Goal: Information Seeking & Learning: Check status

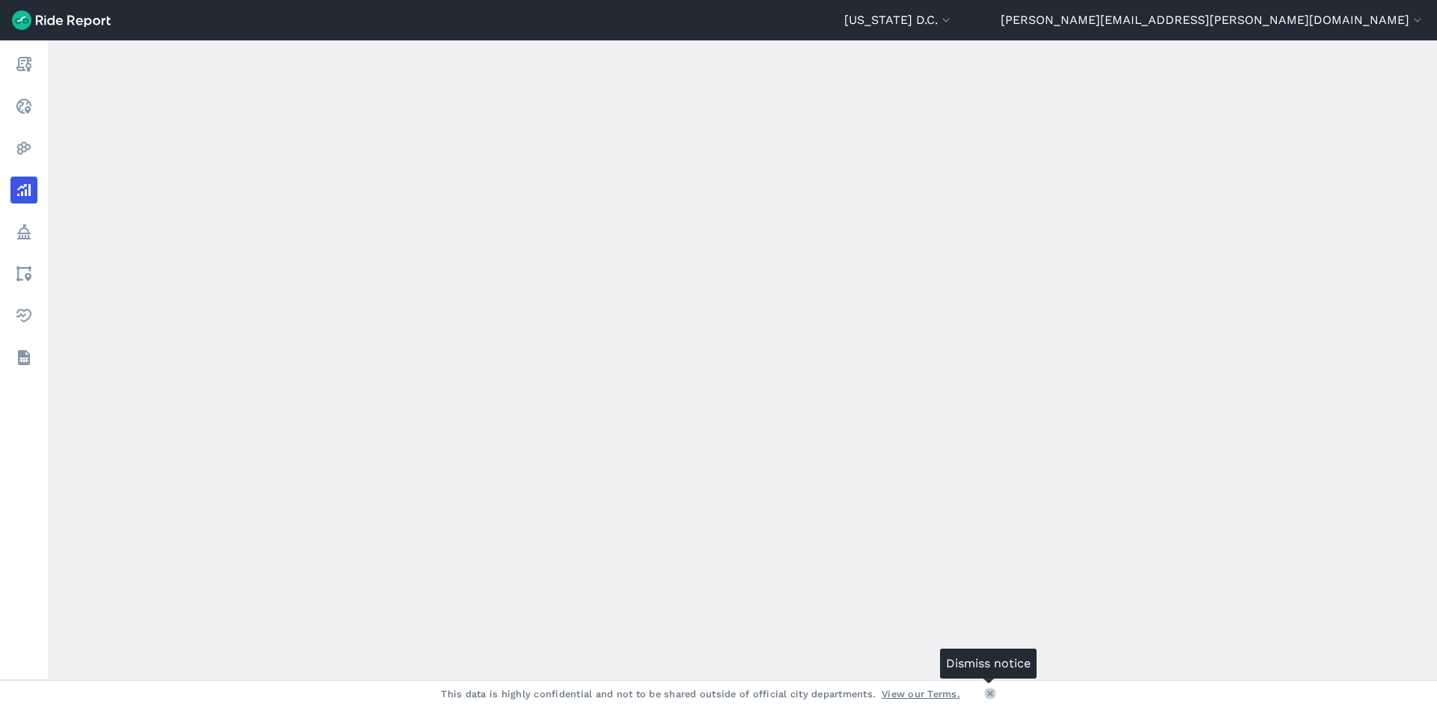
click at [985, 691] on icon at bounding box center [989, 693] width 9 height 9
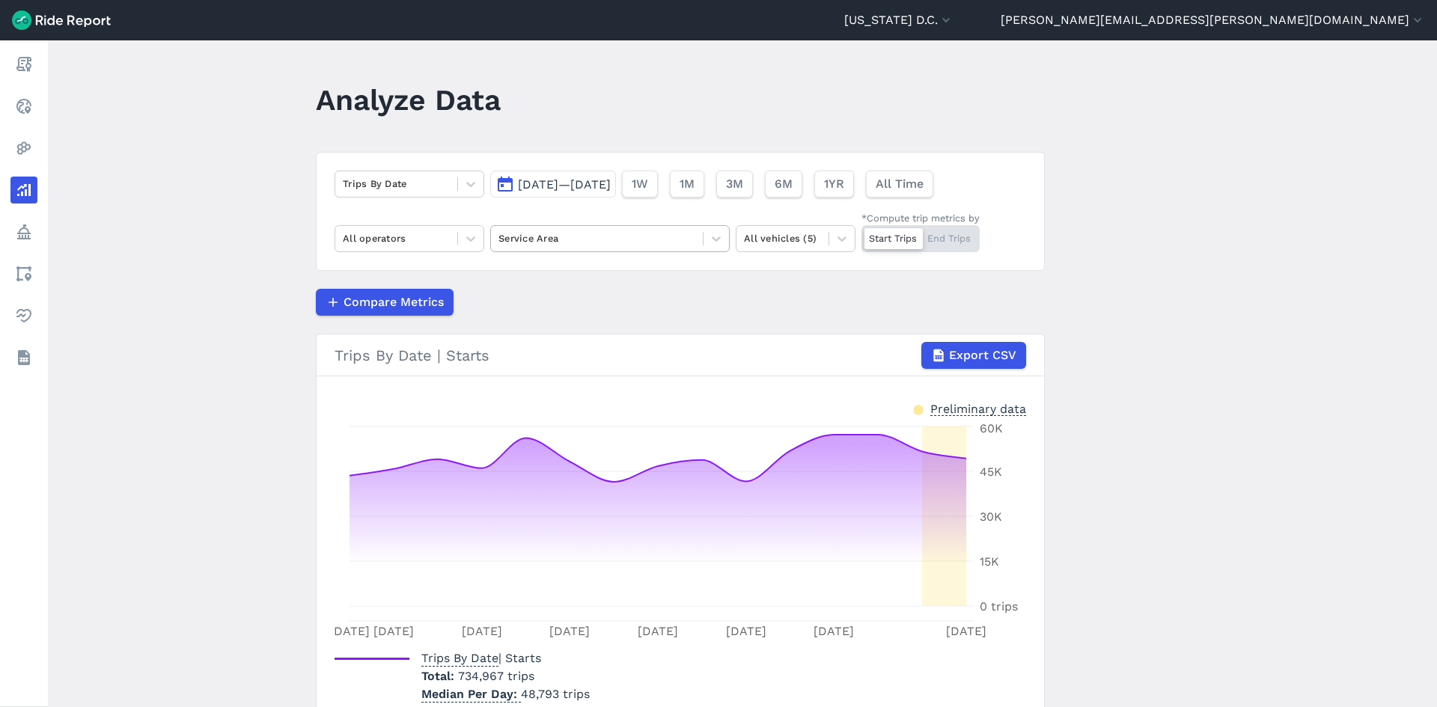
click at [599, 245] on div at bounding box center [596, 238] width 197 height 17
type input "downto"
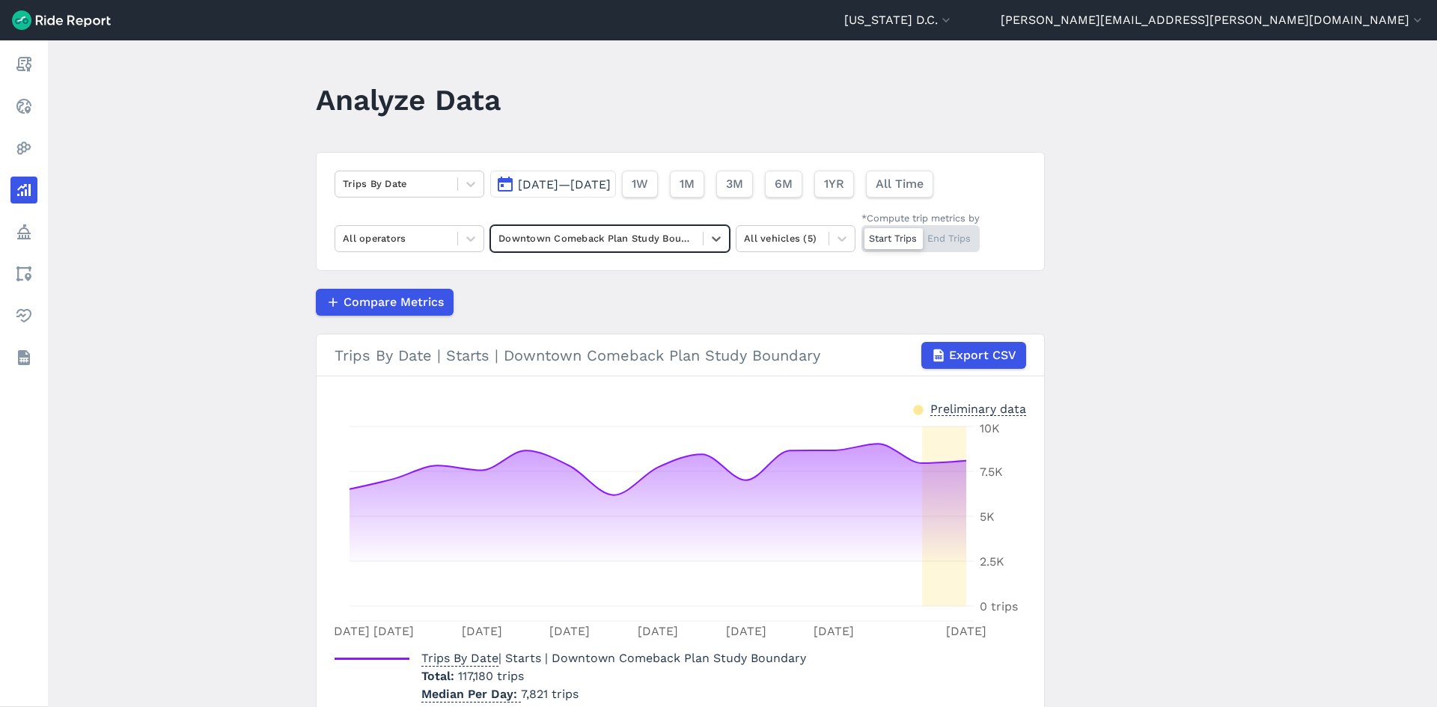
click at [616, 177] on button "[DATE]—[DATE]" at bounding box center [553, 184] width 126 height 27
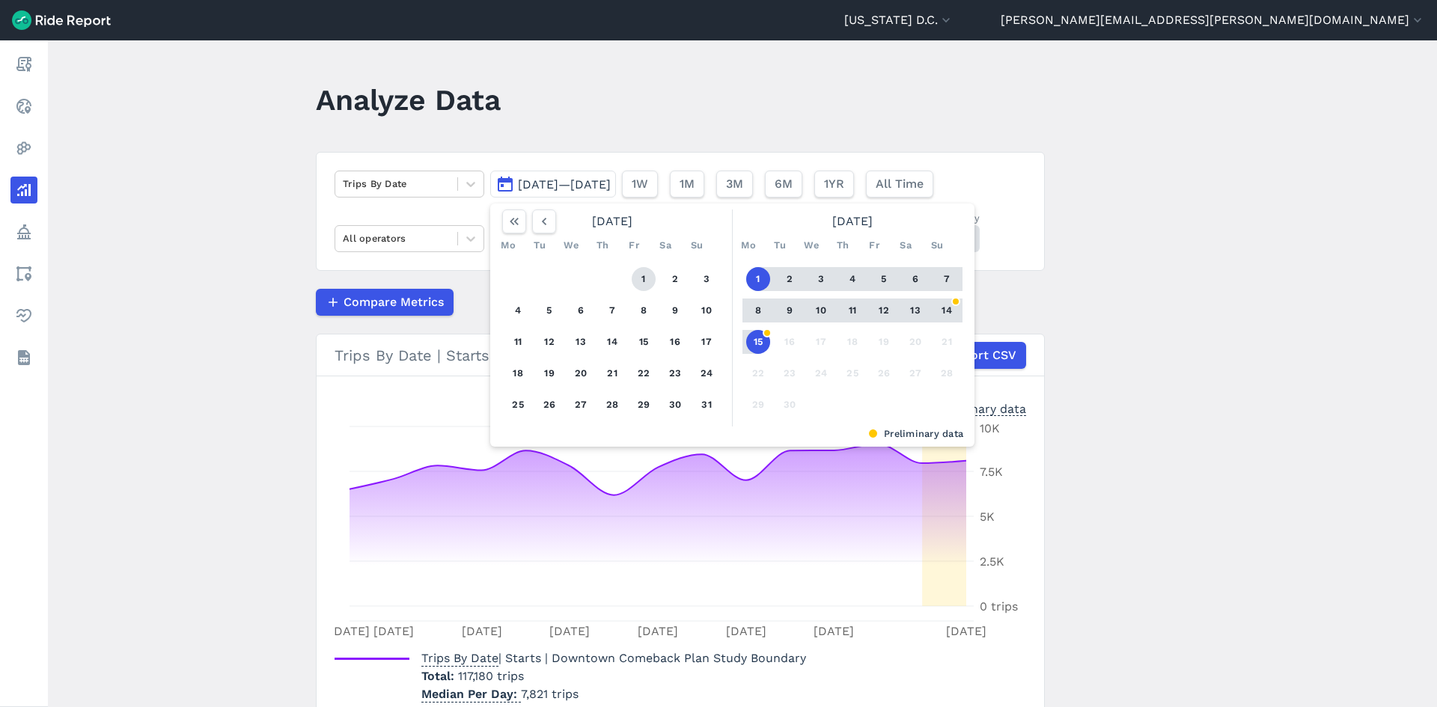
click at [634, 275] on button "1" at bounding box center [644, 279] width 24 height 24
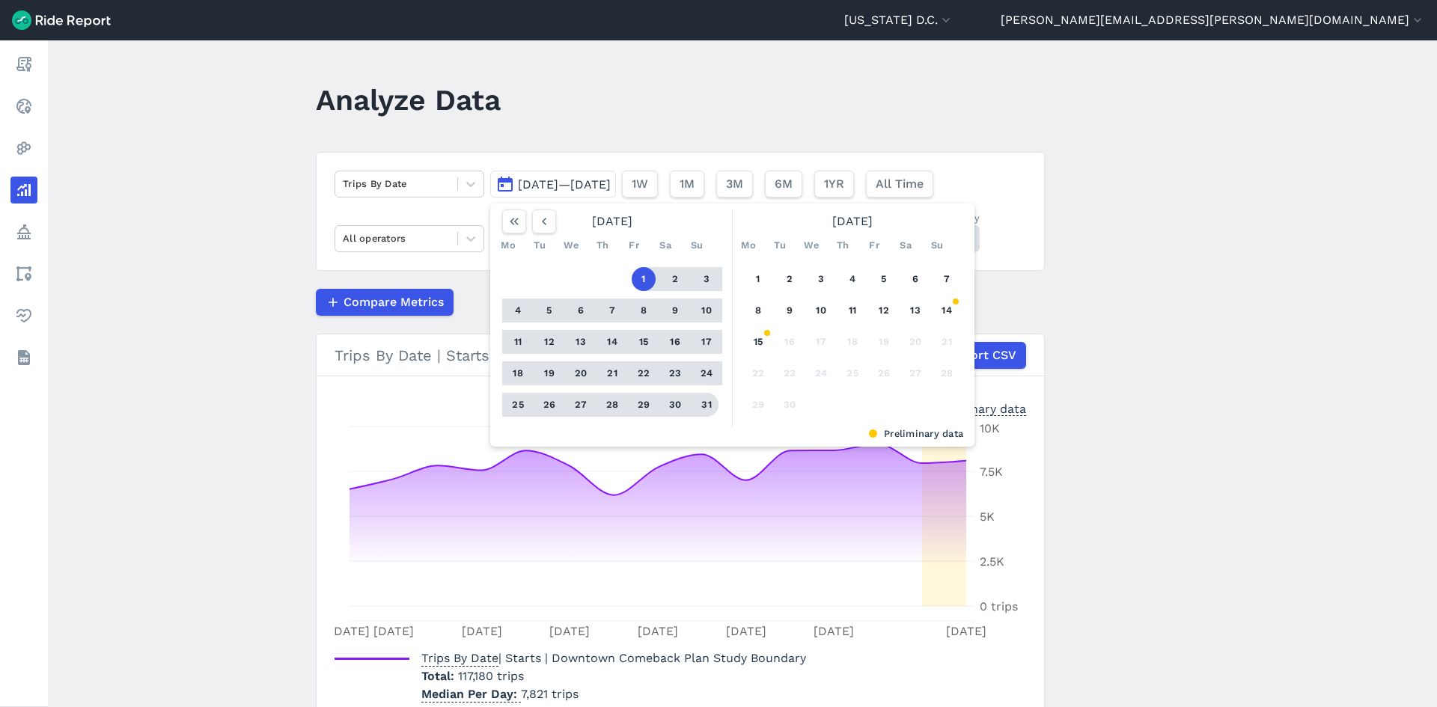
click at [700, 400] on button "31" at bounding box center [706, 405] width 24 height 24
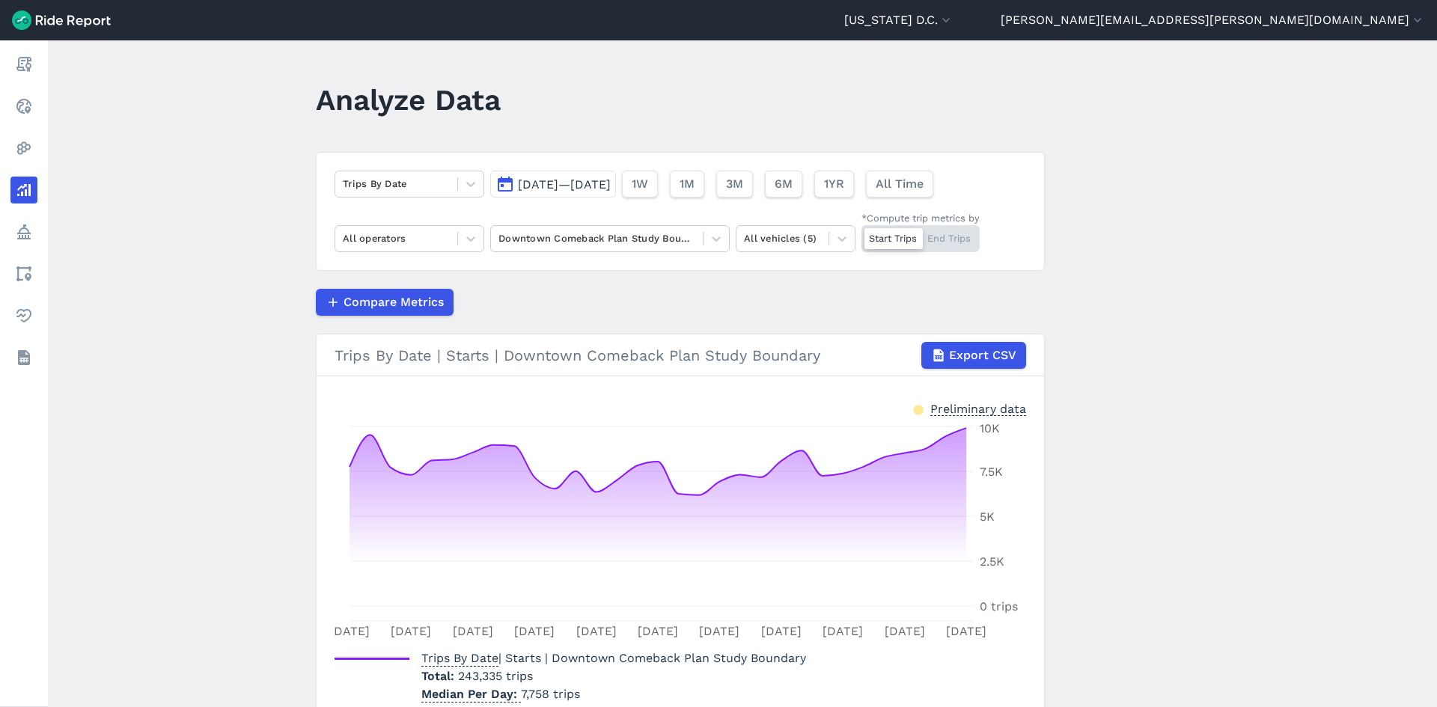
click at [611, 189] on span "[DATE]—[DATE]" at bounding box center [564, 184] width 93 height 14
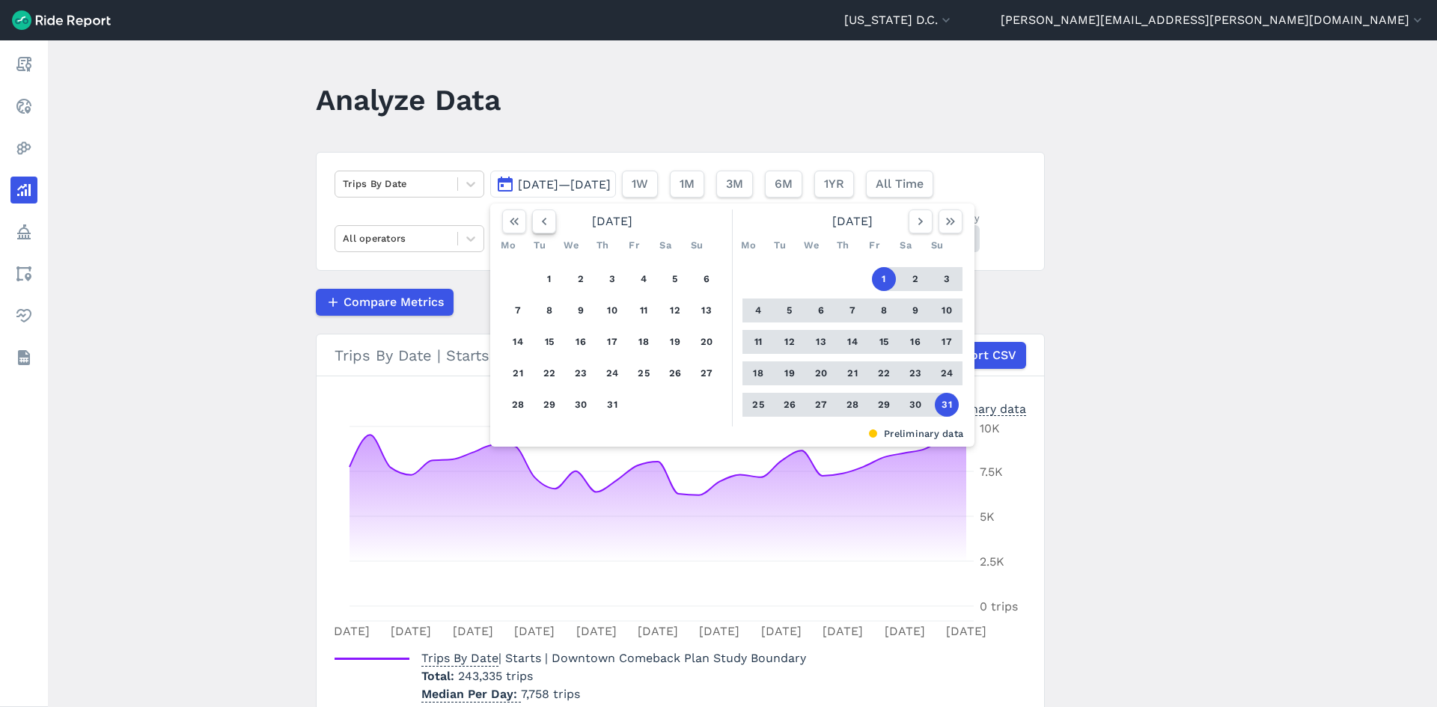
click at [541, 227] on icon "button" at bounding box center [544, 221] width 15 height 15
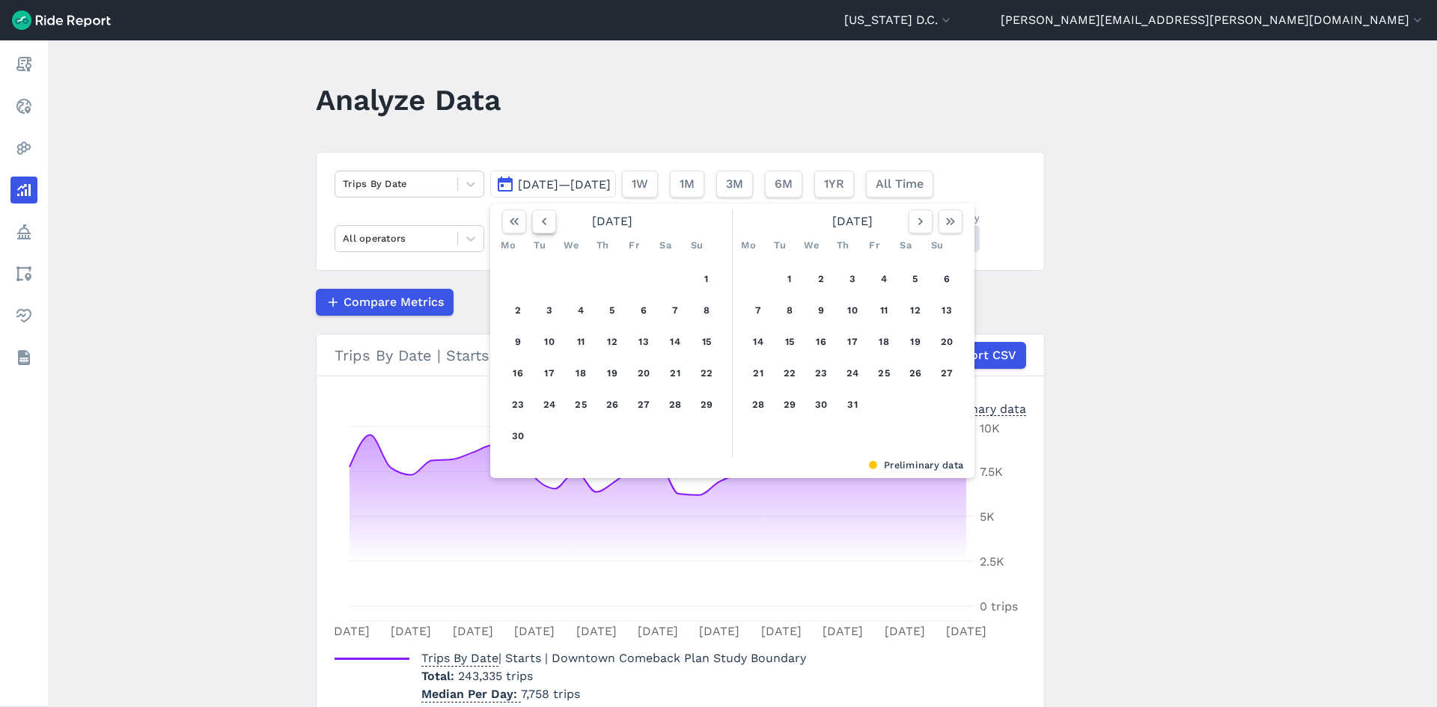
click at [541, 227] on icon "button" at bounding box center [544, 221] width 15 height 15
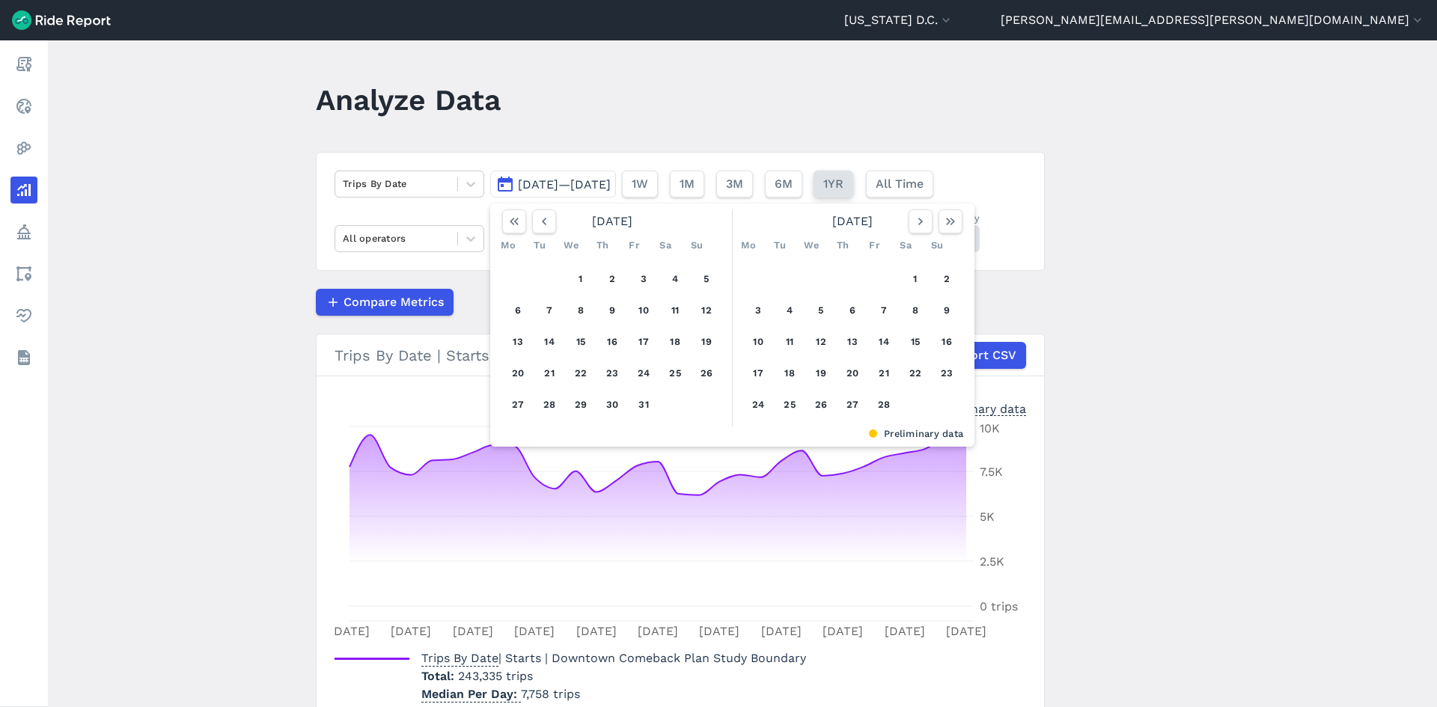
click at [843, 179] on span "1YR" at bounding box center [833, 184] width 20 height 18
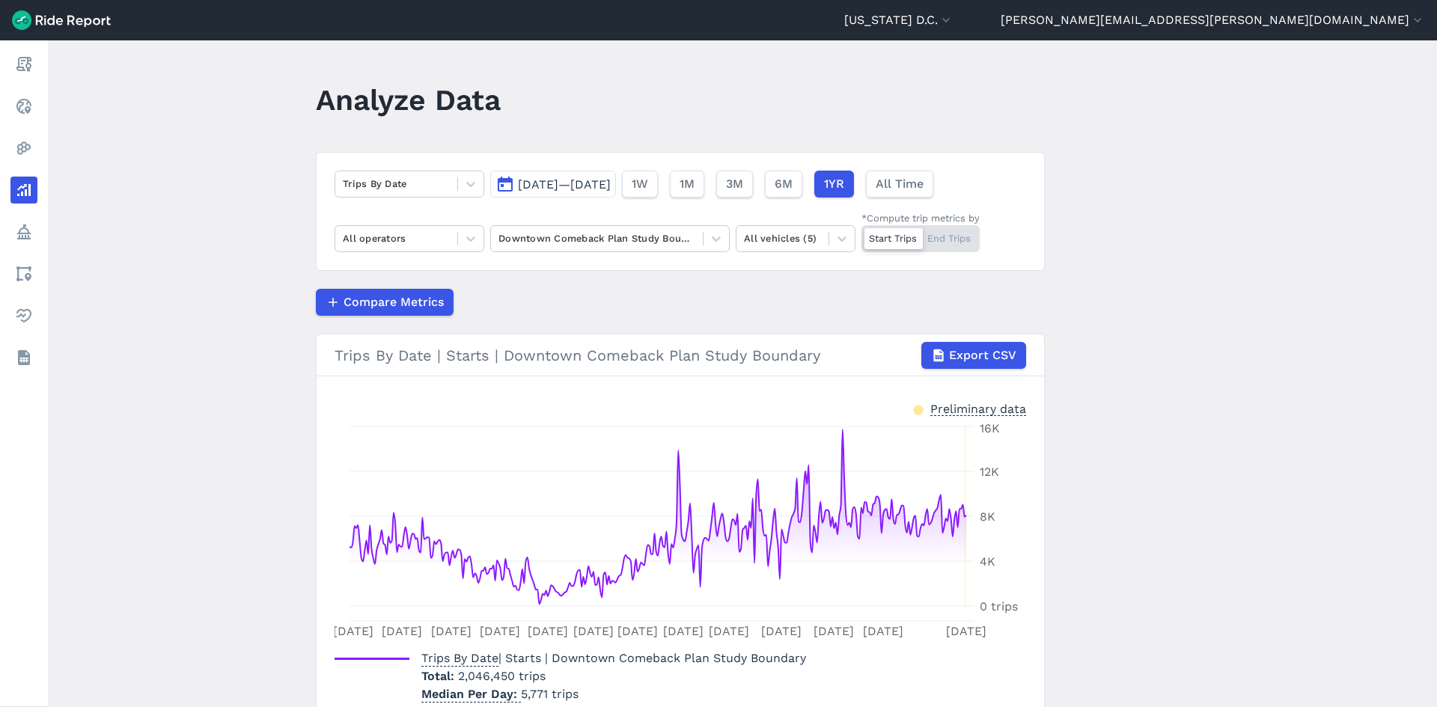
scroll to position [69, 0]
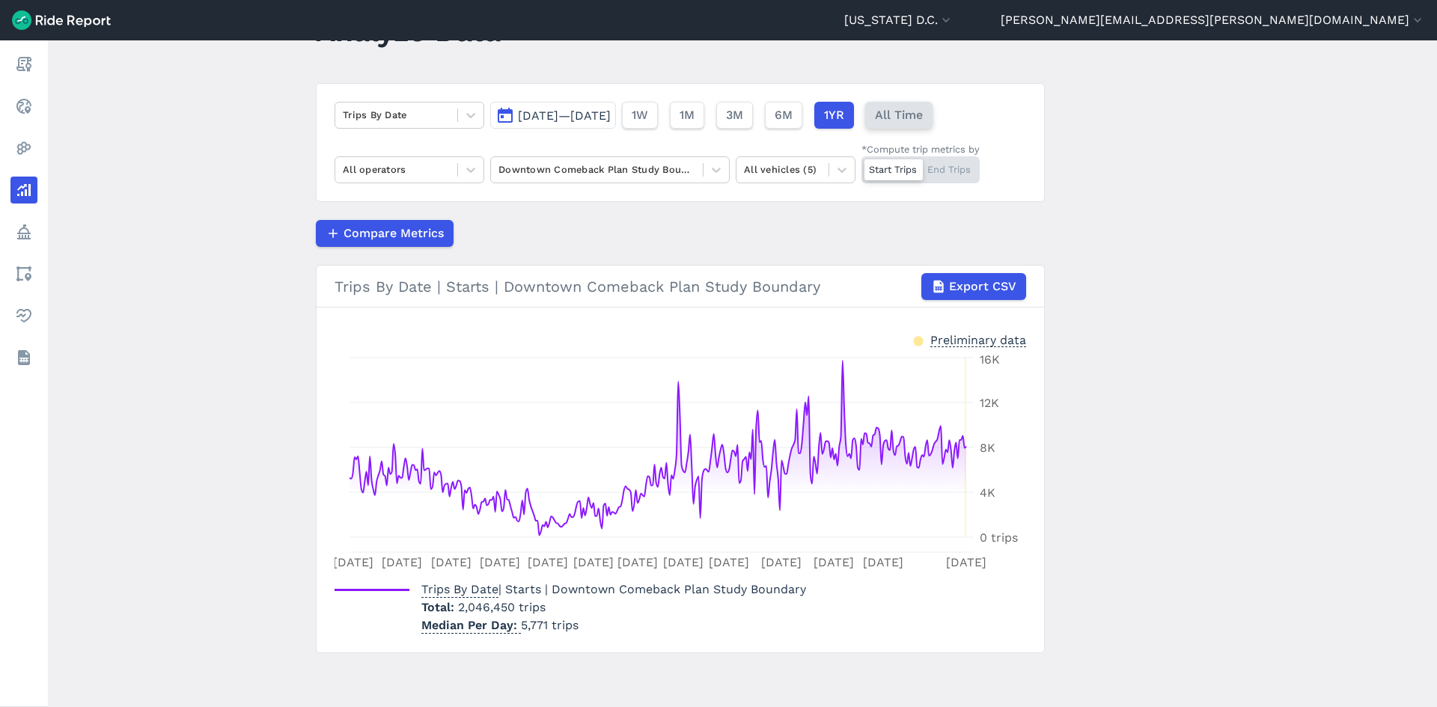
click at [923, 123] on span "All Time" at bounding box center [899, 115] width 48 height 18
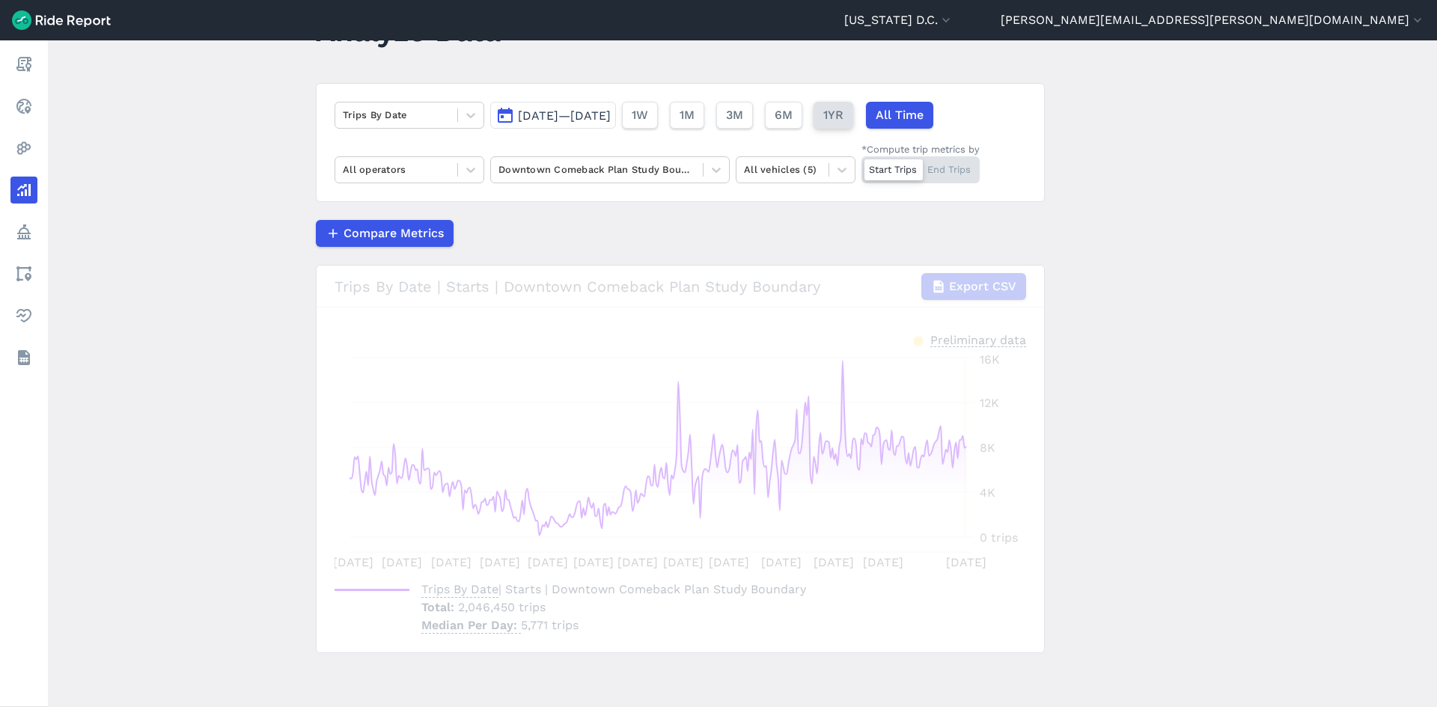
click at [843, 114] on span "1YR" at bounding box center [833, 115] width 20 height 18
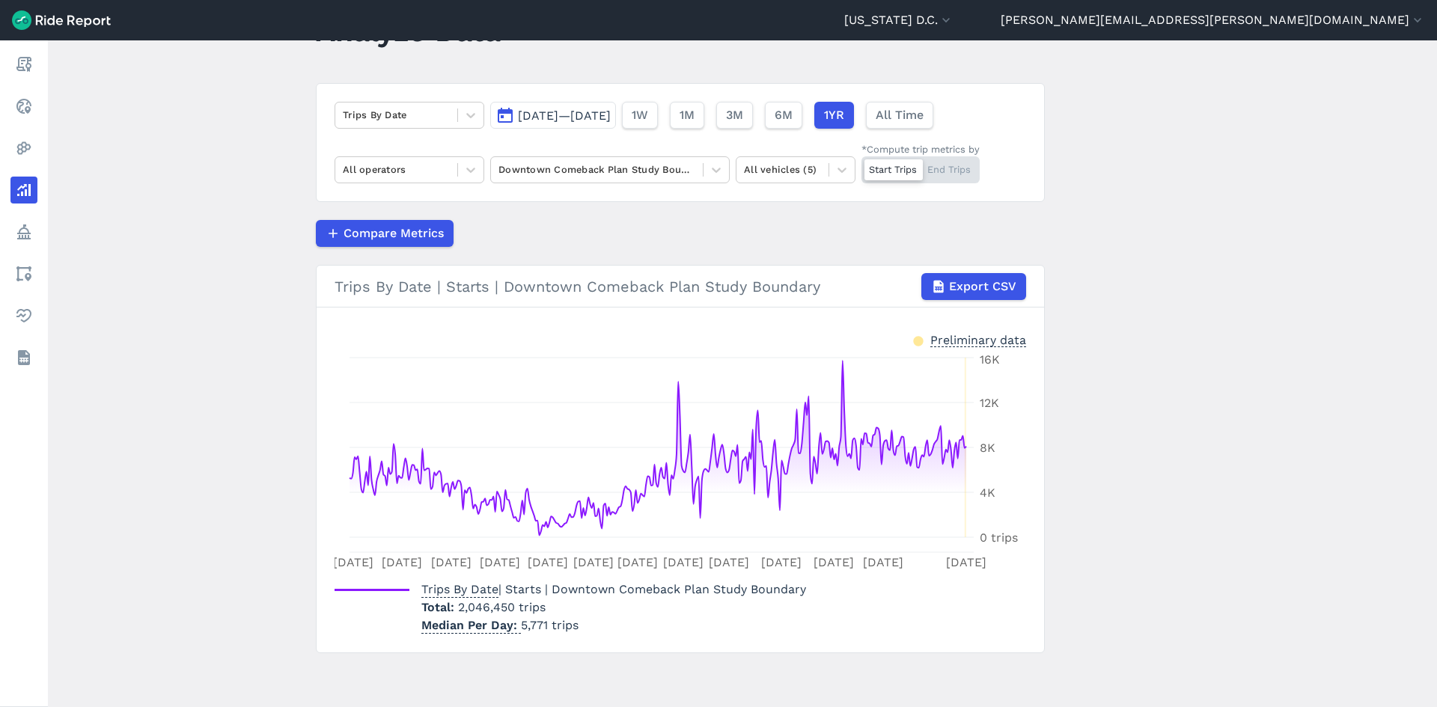
click at [605, 117] on span "[DATE]—[DATE]" at bounding box center [564, 115] width 93 height 14
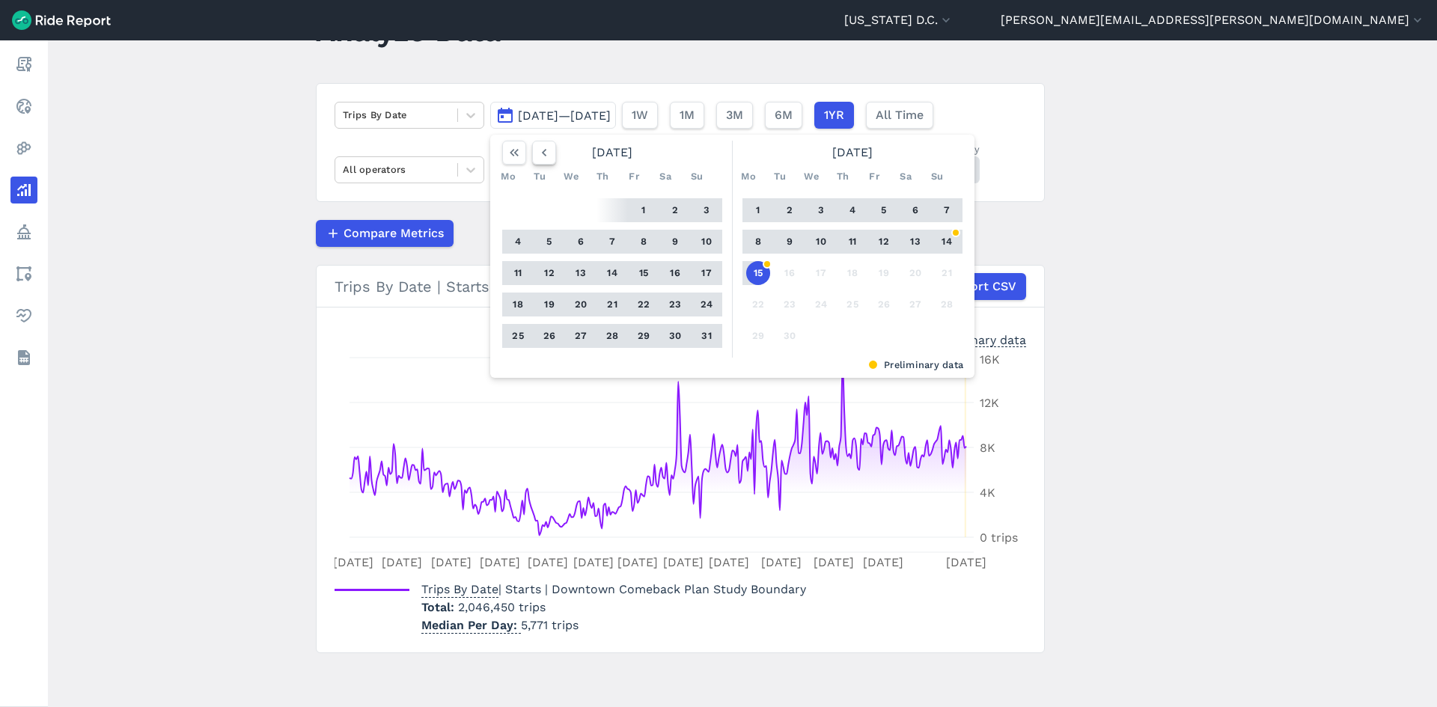
click at [546, 146] on icon "button" at bounding box center [544, 152] width 15 height 15
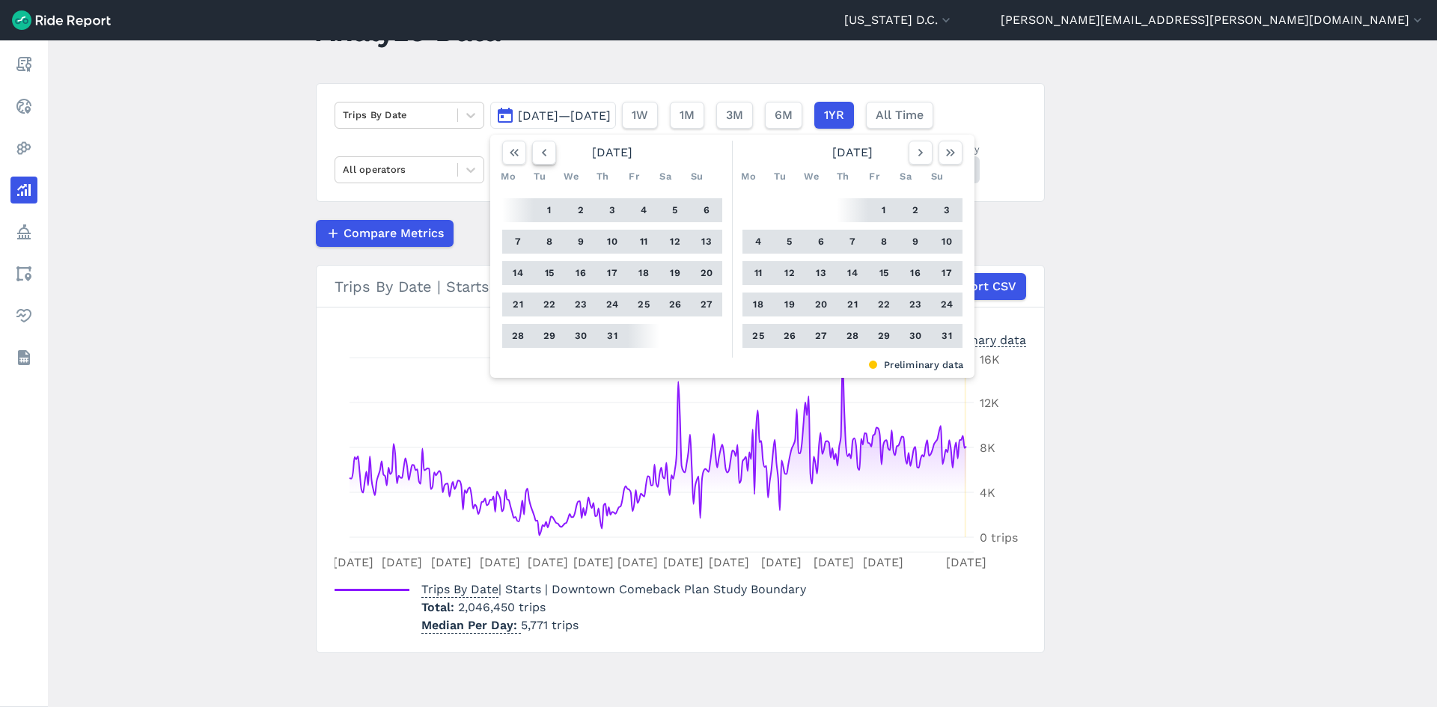
click at [547, 154] on icon "button" at bounding box center [544, 152] width 15 height 15
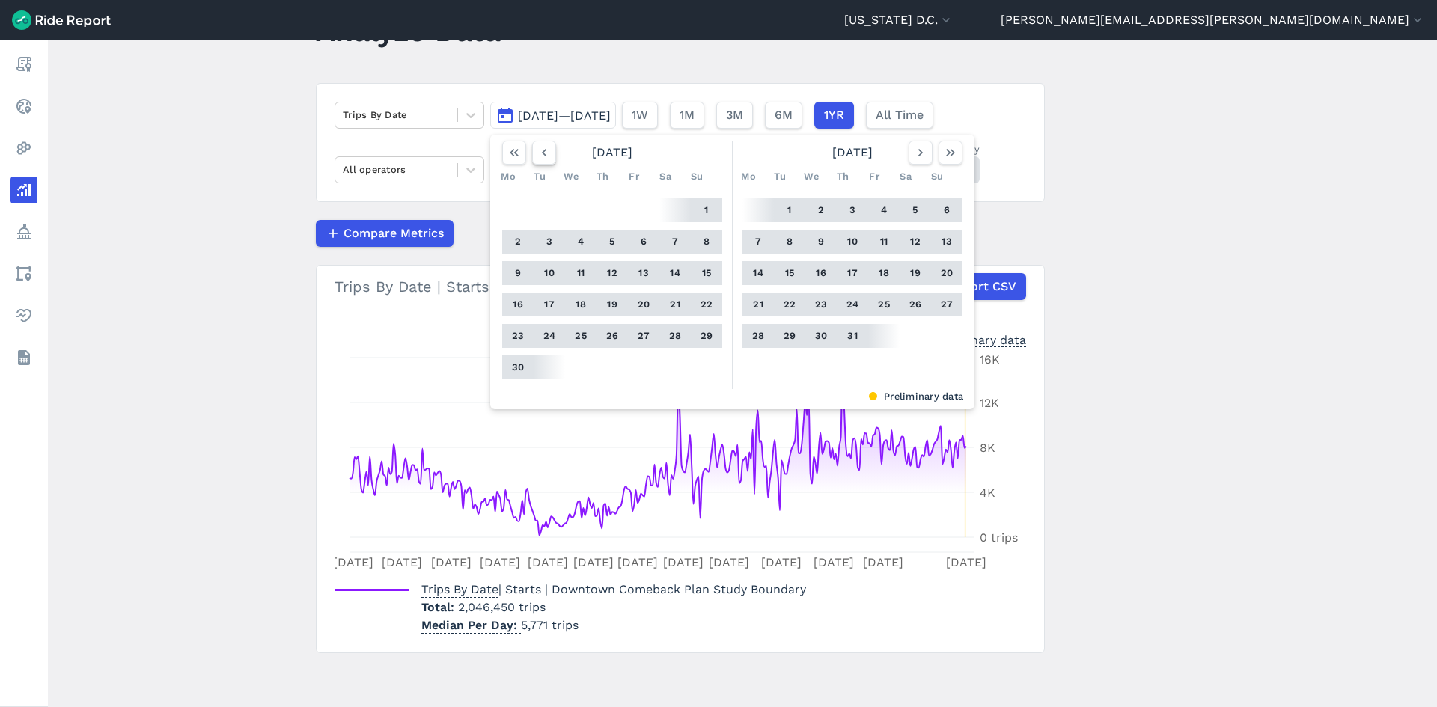
click at [547, 154] on icon "button" at bounding box center [544, 152] width 15 height 15
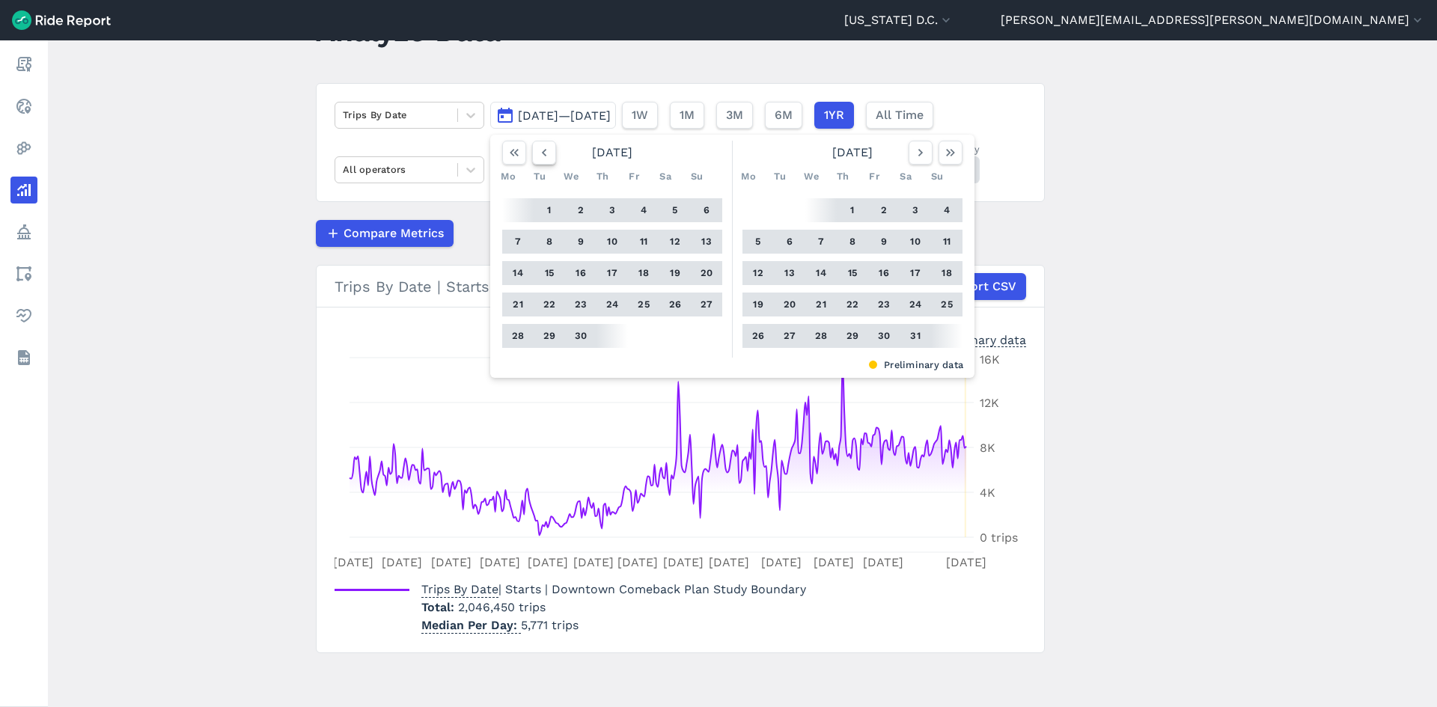
click at [547, 154] on icon "button" at bounding box center [544, 152] width 15 height 15
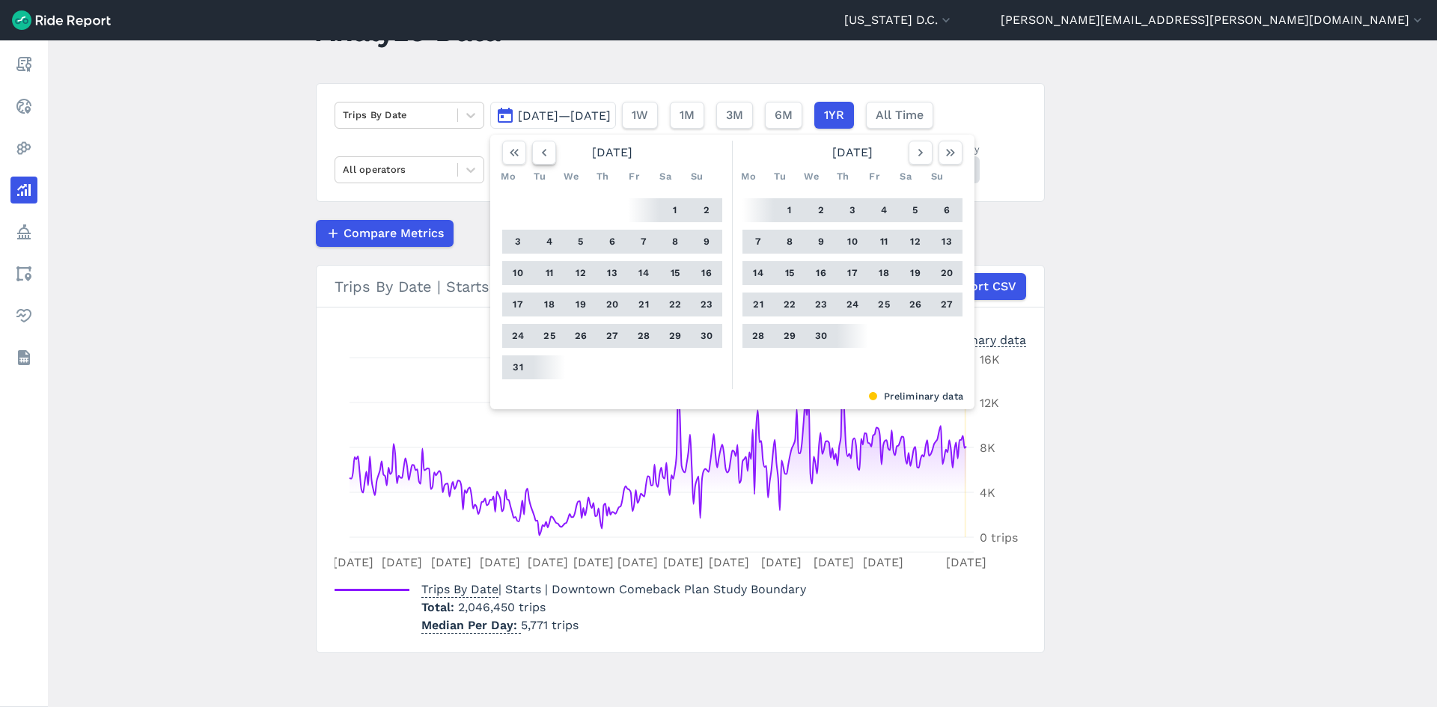
click at [547, 154] on icon "button" at bounding box center [544, 152] width 15 height 15
click at [555, 110] on span "[DATE]—[DATE]" at bounding box center [564, 115] width 93 height 14
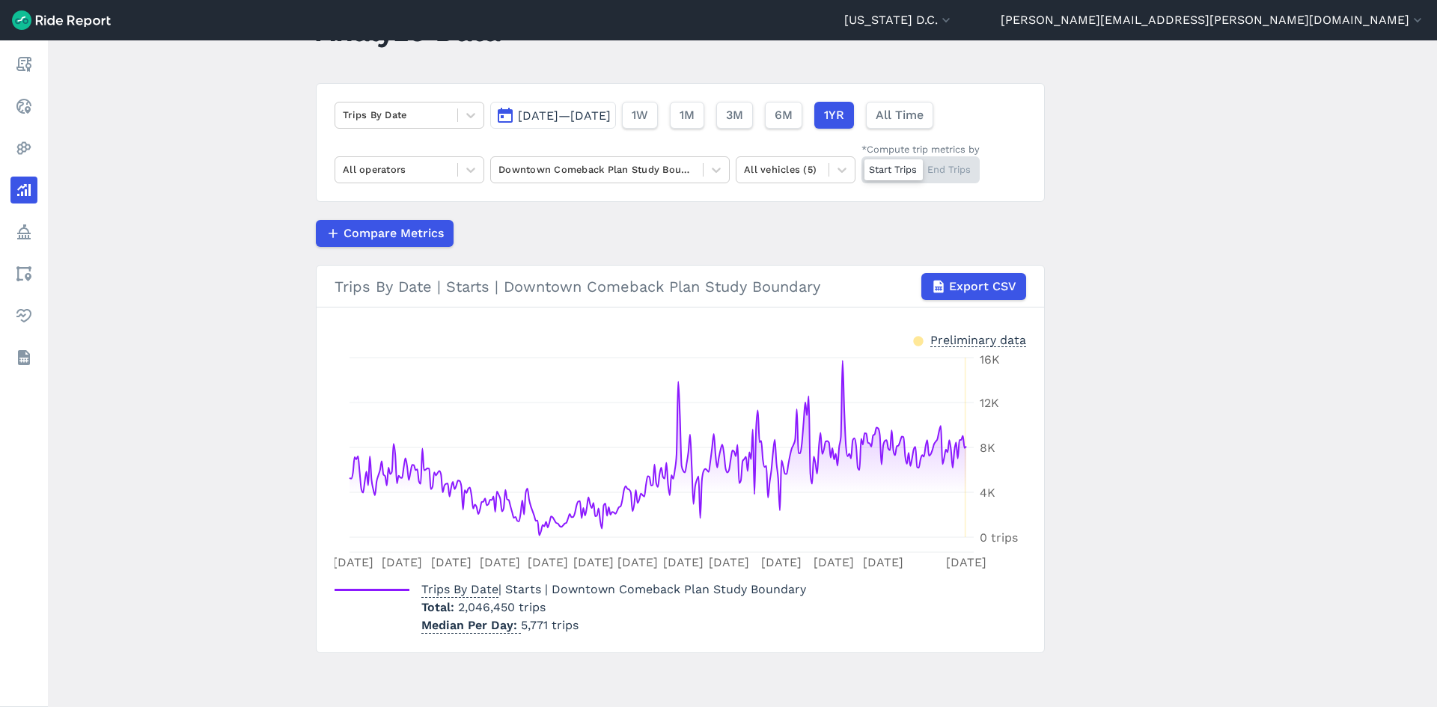
click at [556, 110] on span "[DATE]—[DATE]" at bounding box center [564, 115] width 93 height 14
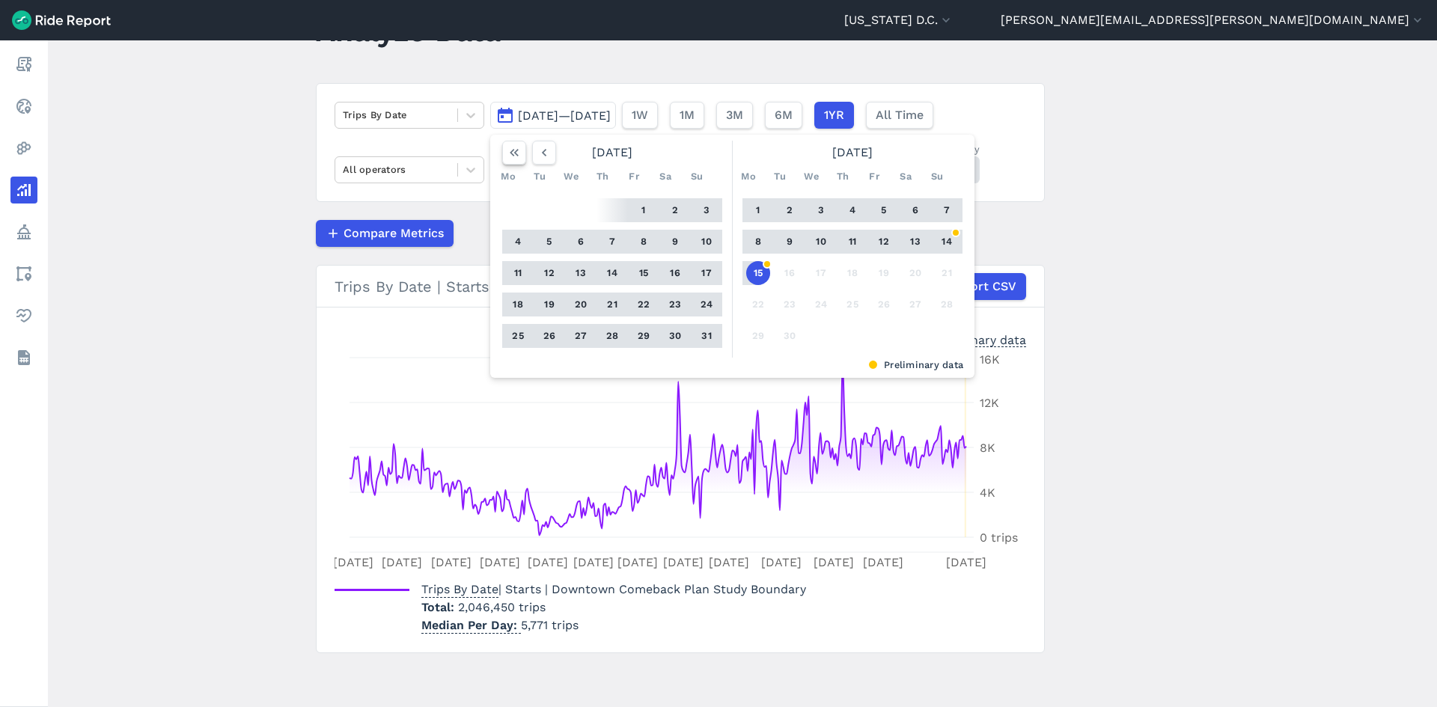
click at [516, 158] on icon "button" at bounding box center [514, 152] width 15 height 15
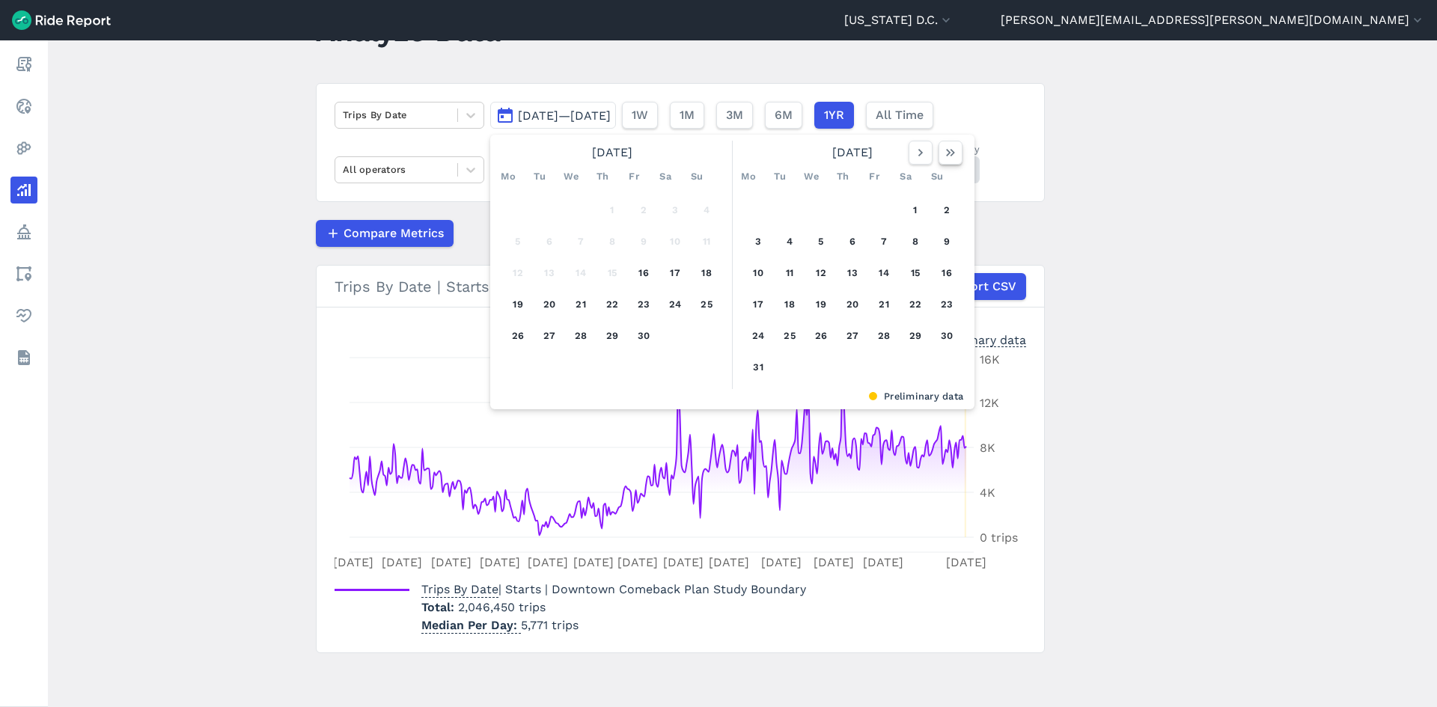
click at [951, 154] on icon "button" at bounding box center [950, 152] width 15 height 15
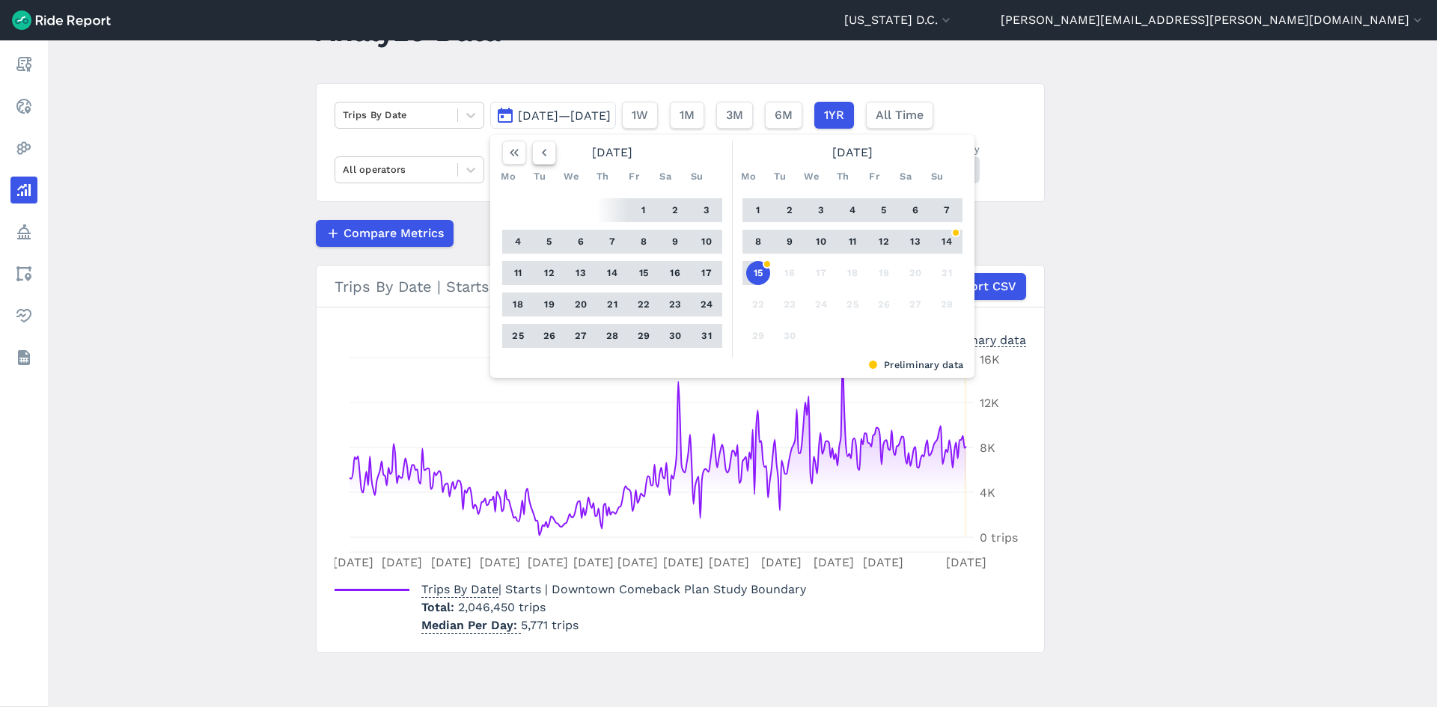
click at [548, 154] on icon "button" at bounding box center [544, 152] width 15 height 15
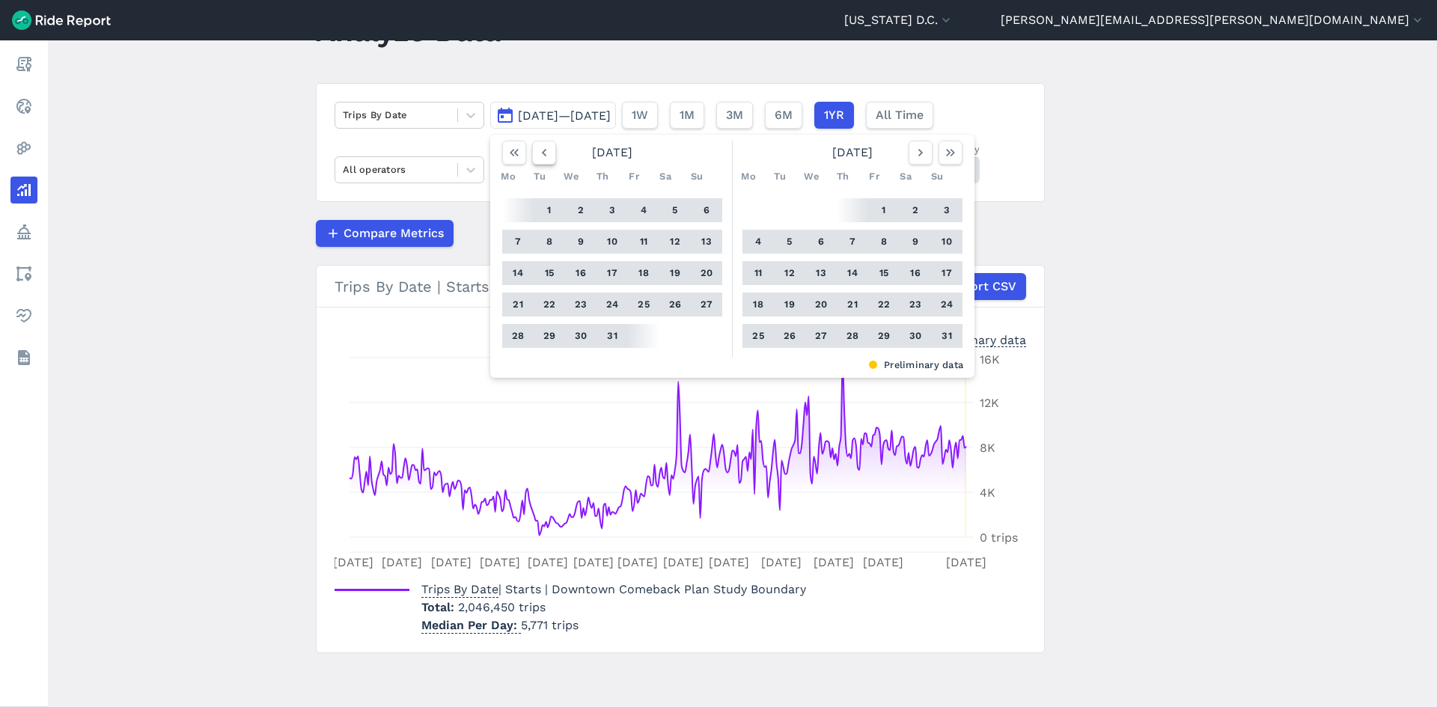
click at [548, 154] on icon "button" at bounding box center [544, 152] width 15 height 15
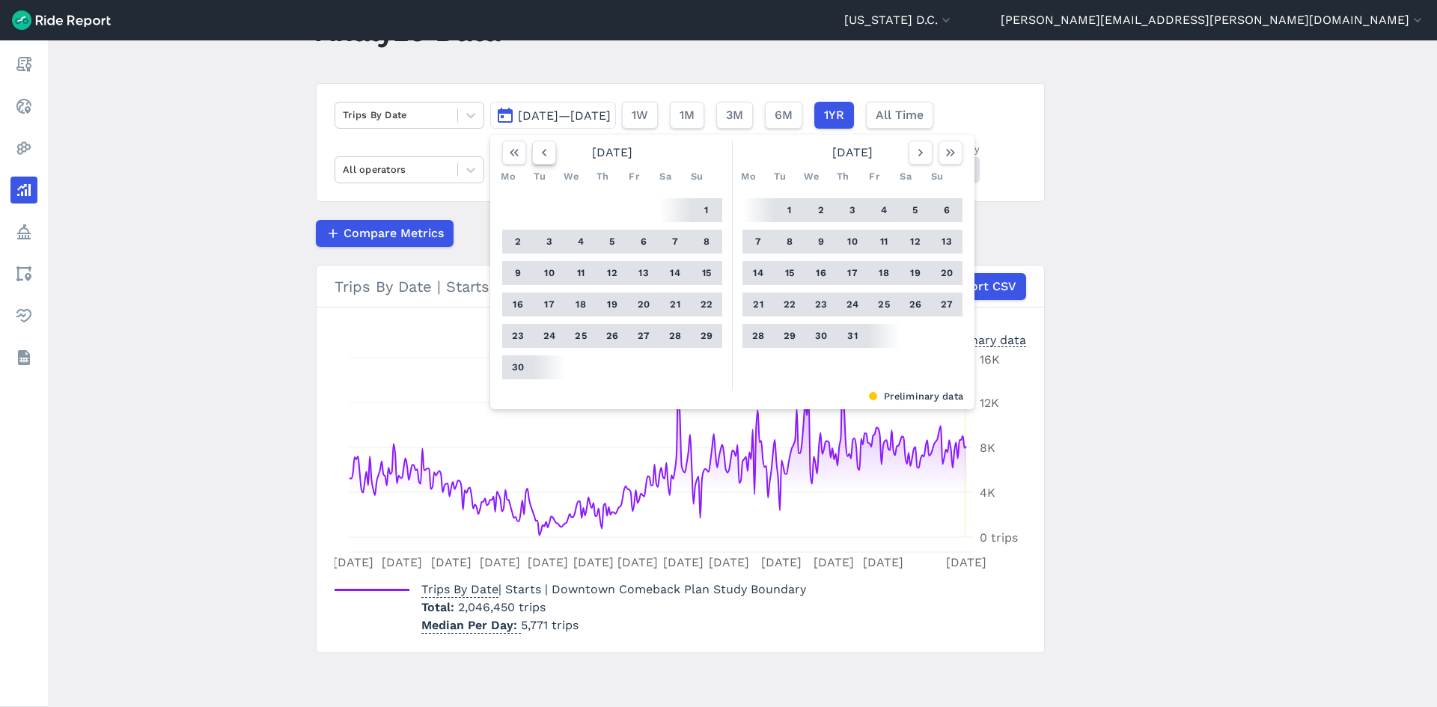
click at [548, 154] on icon "button" at bounding box center [544, 152] width 15 height 15
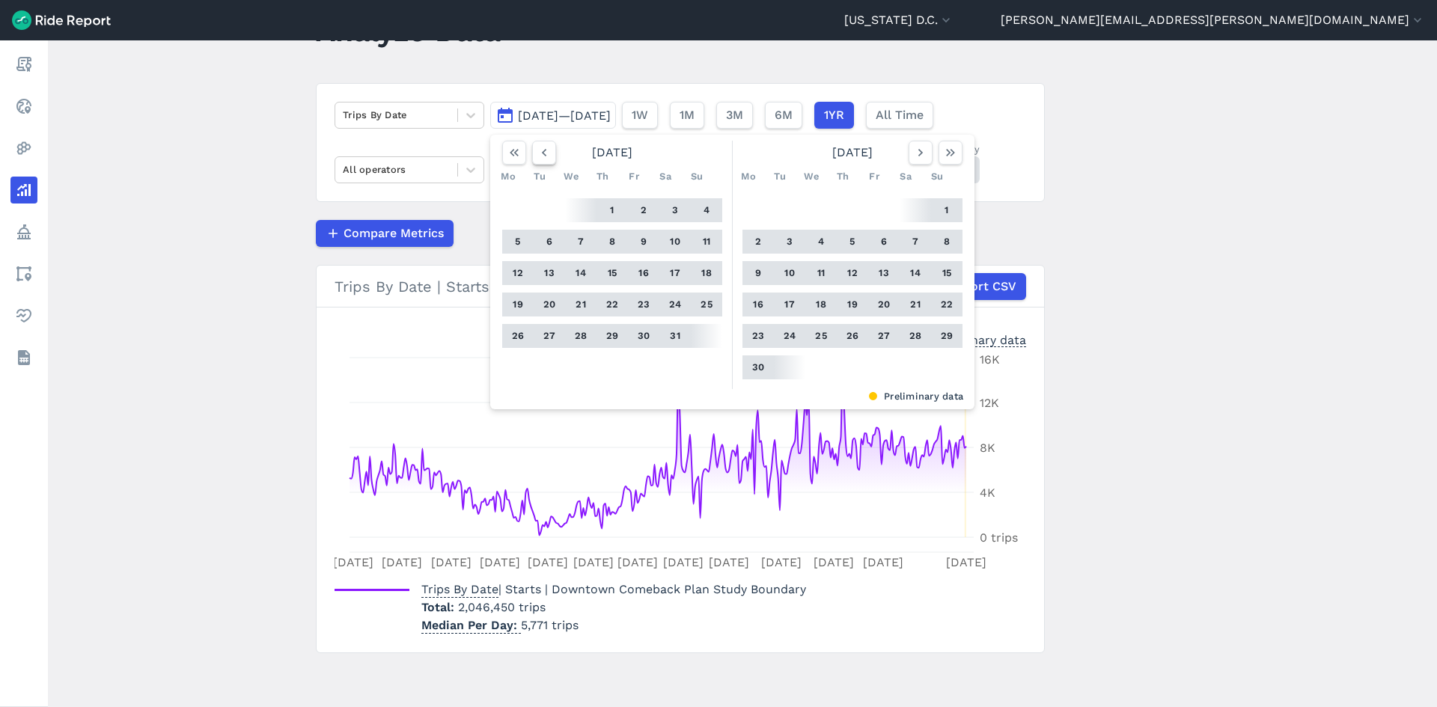
click at [548, 154] on icon "button" at bounding box center [544, 152] width 15 height 15
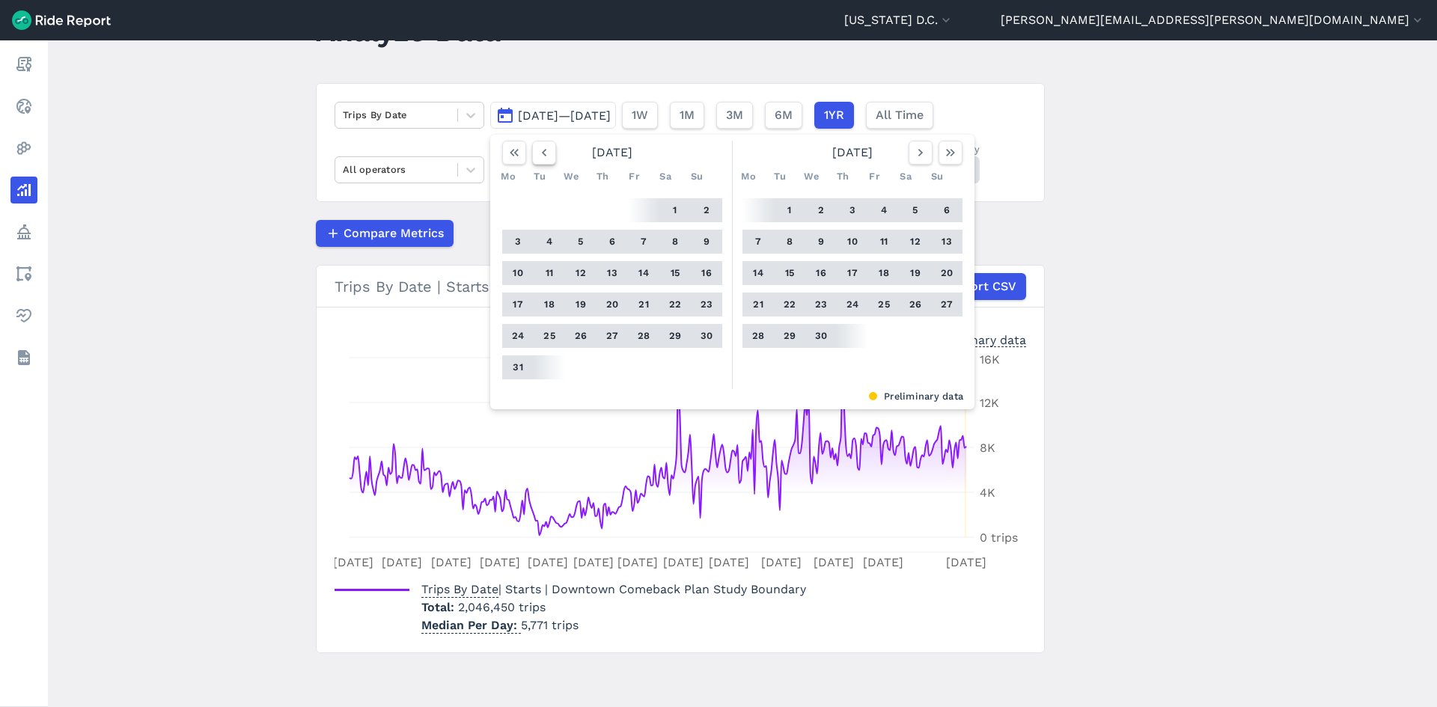
click at [548, 154] on icon "button" at bounding box center [544, 152] width 15 height 15
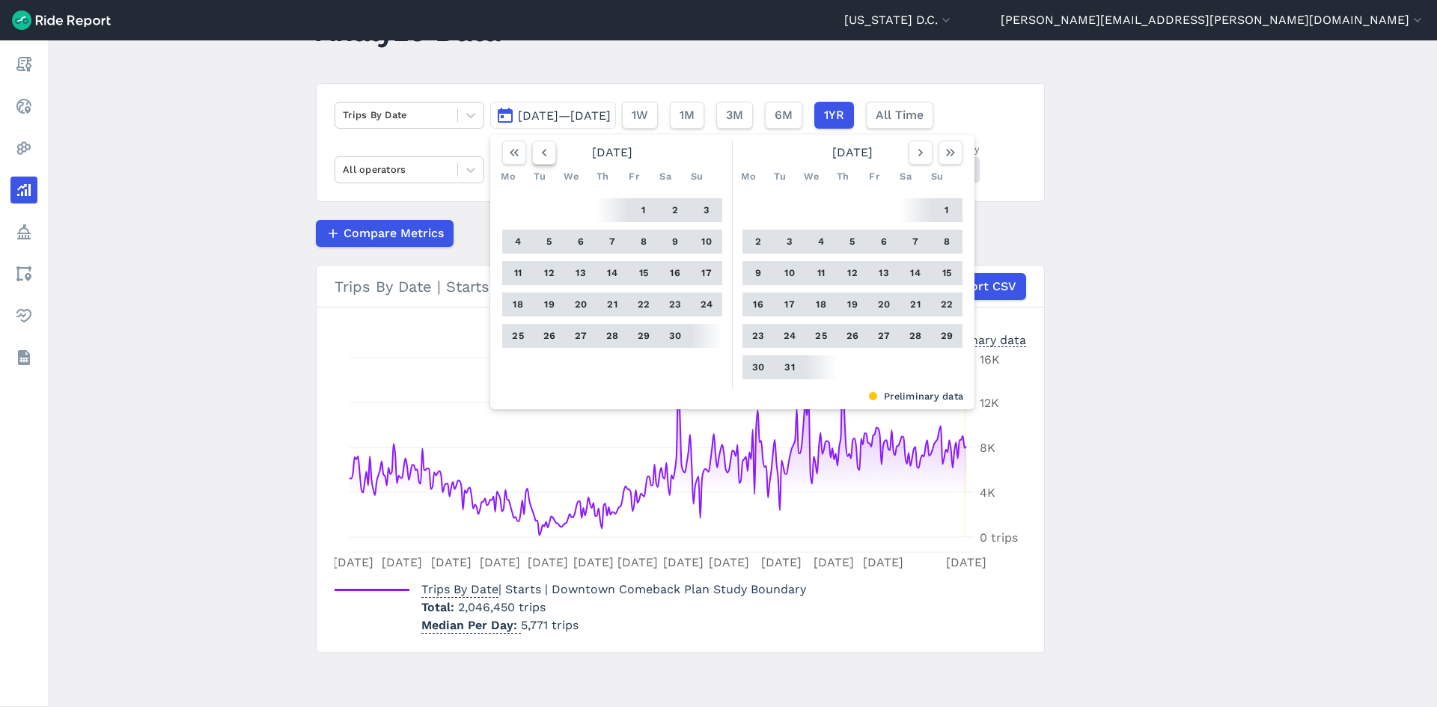
click at [548, 154] on icon "button" at bounding box center [544, 152] width 15 height 15
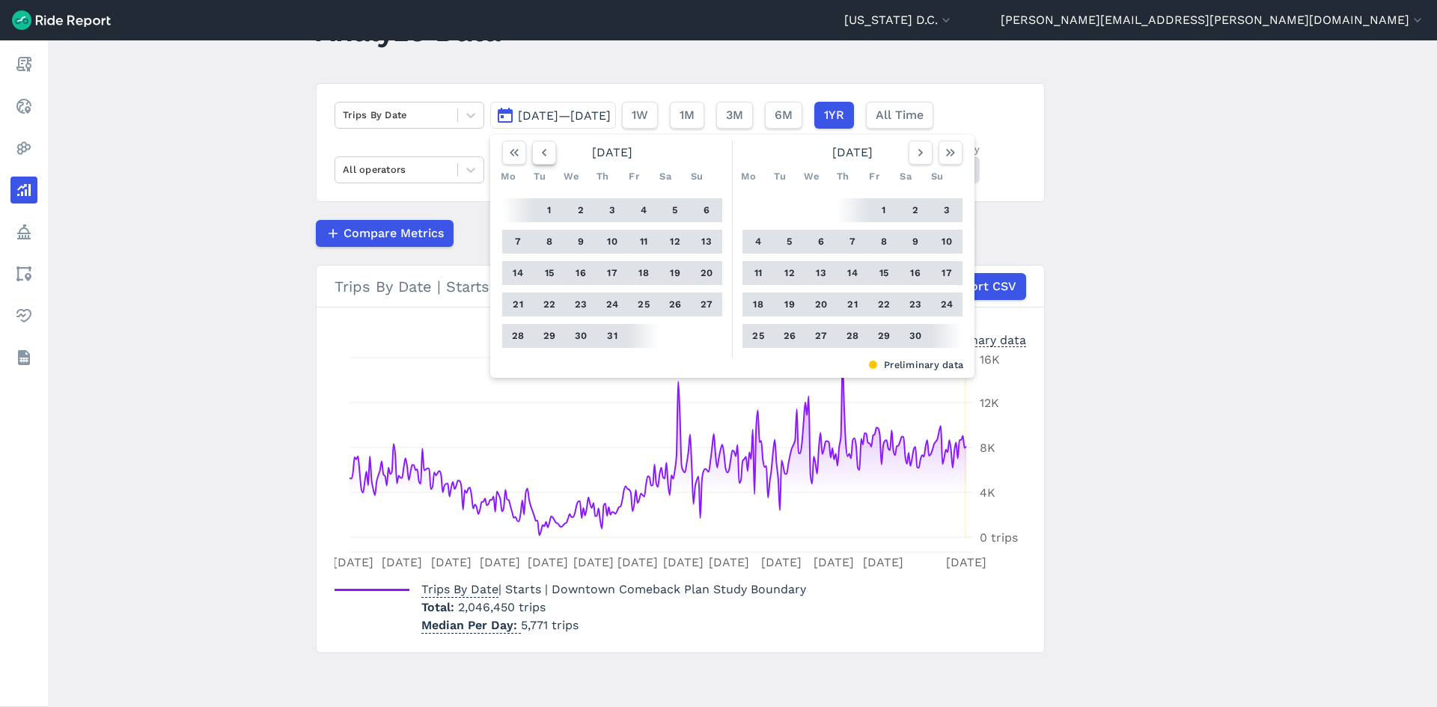
click at [548, 154] on icon "button" at bounding box center [544, 152] width 15 height 15
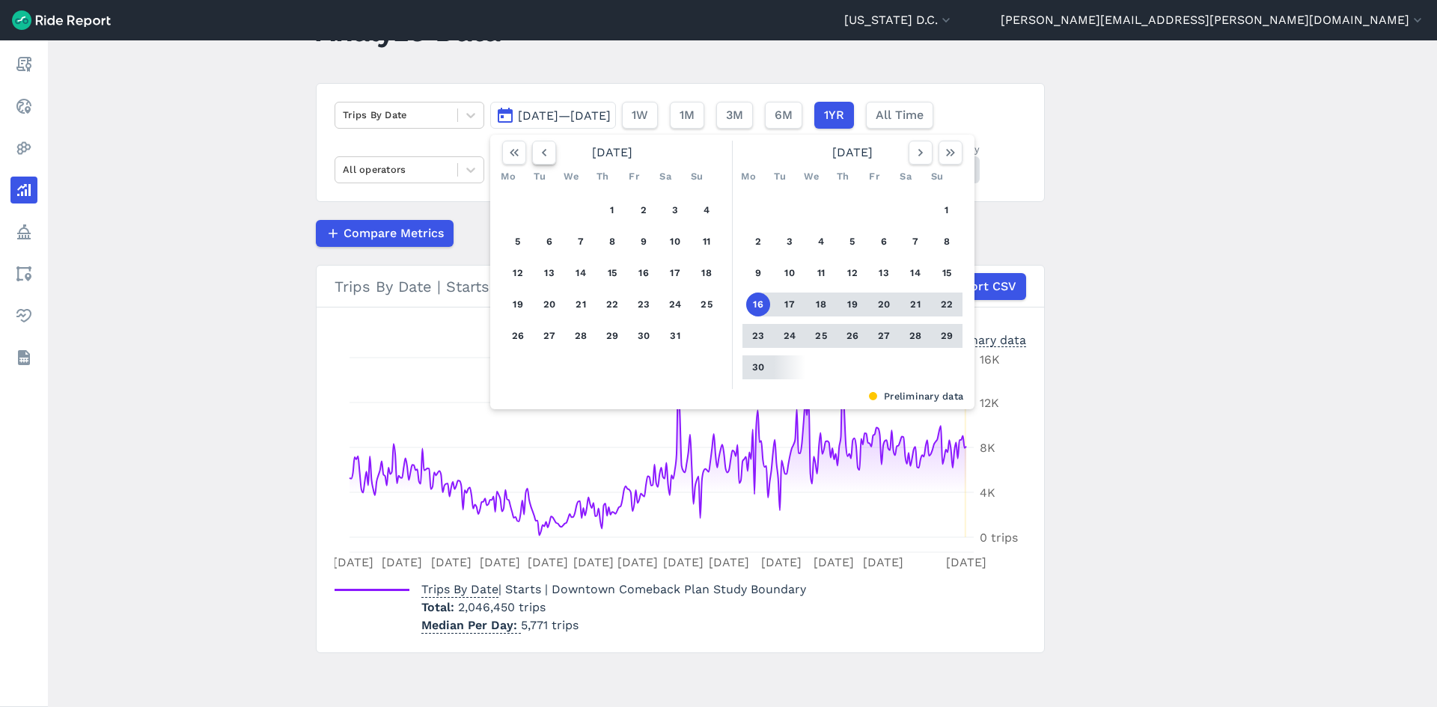
click at [548, 154] on icon "button" at bounding box center [544, 152] width 15 height 15
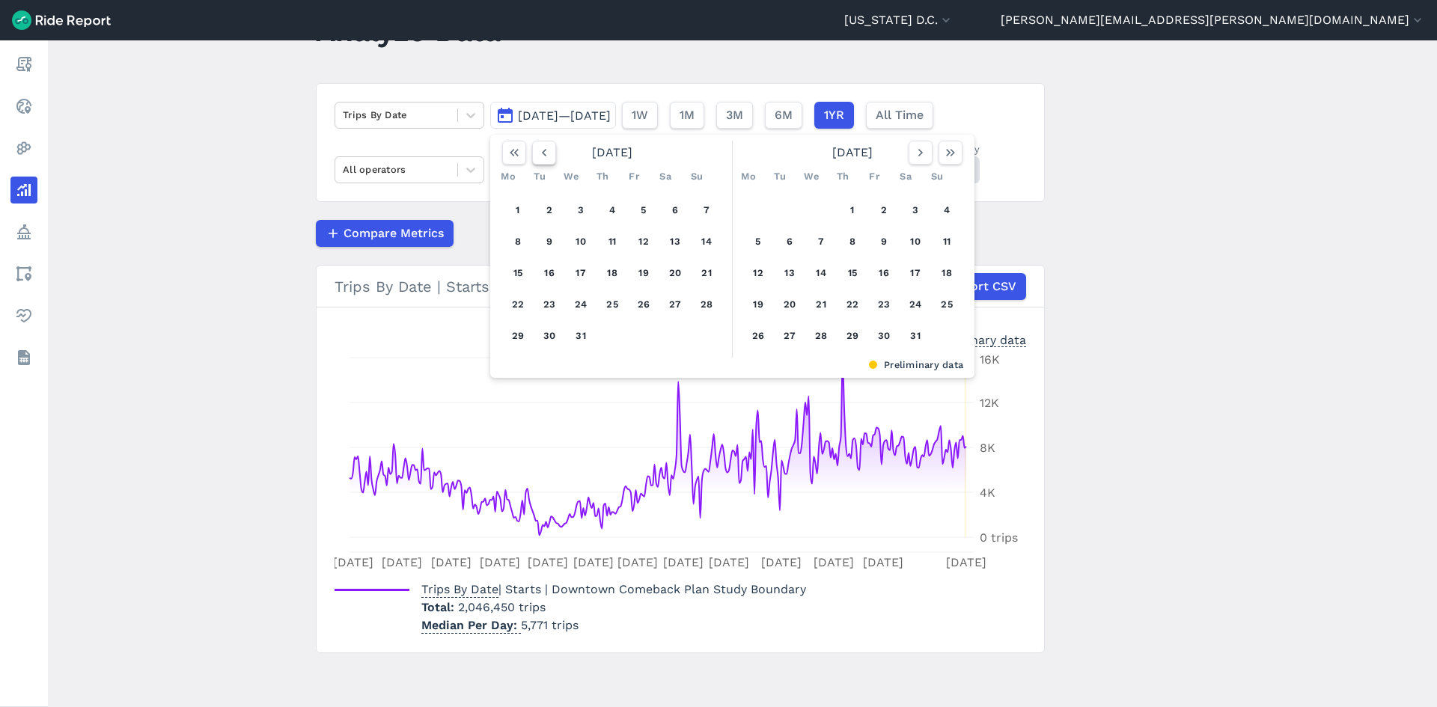
click at [548, 154] on icon "button" at bounding box center [544, 152] width 15 height 15
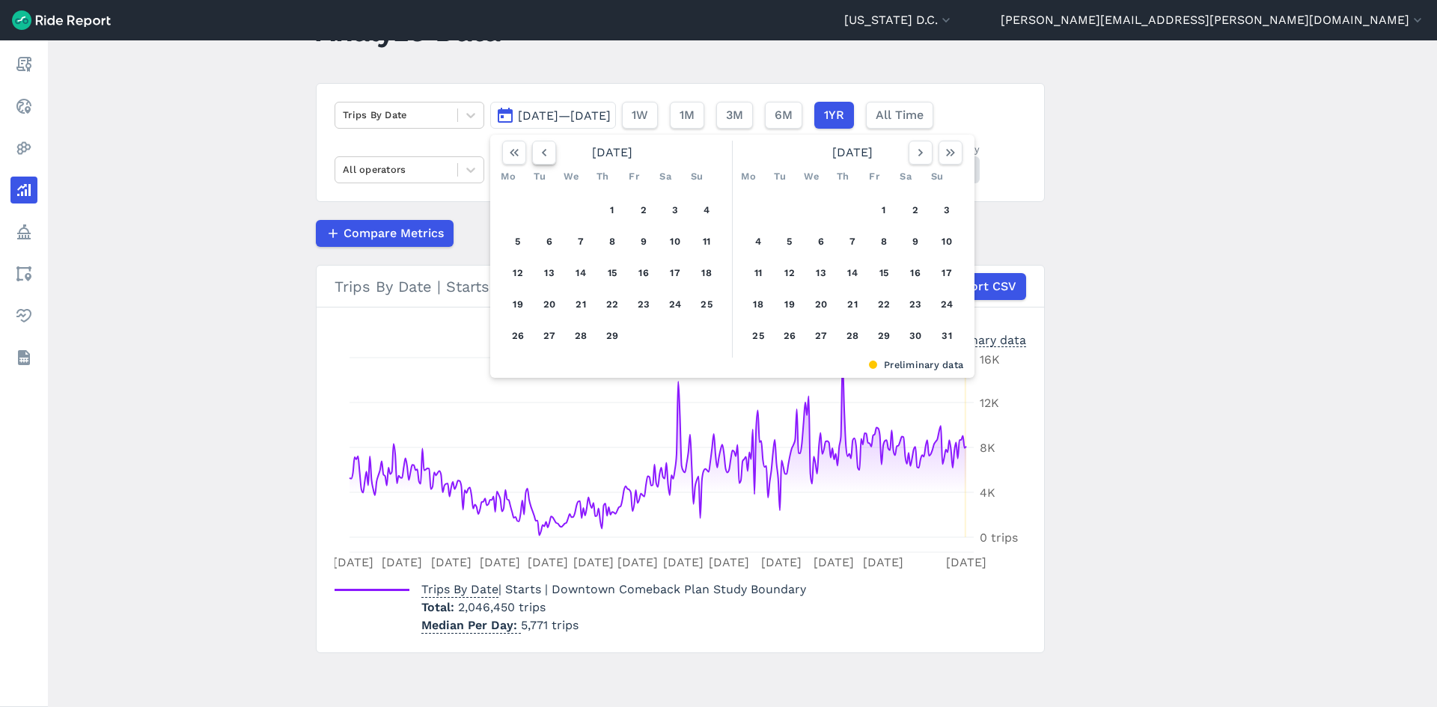
click at [548, 154] on icon "button" at bounding box center [544, 152] width 15 height 15
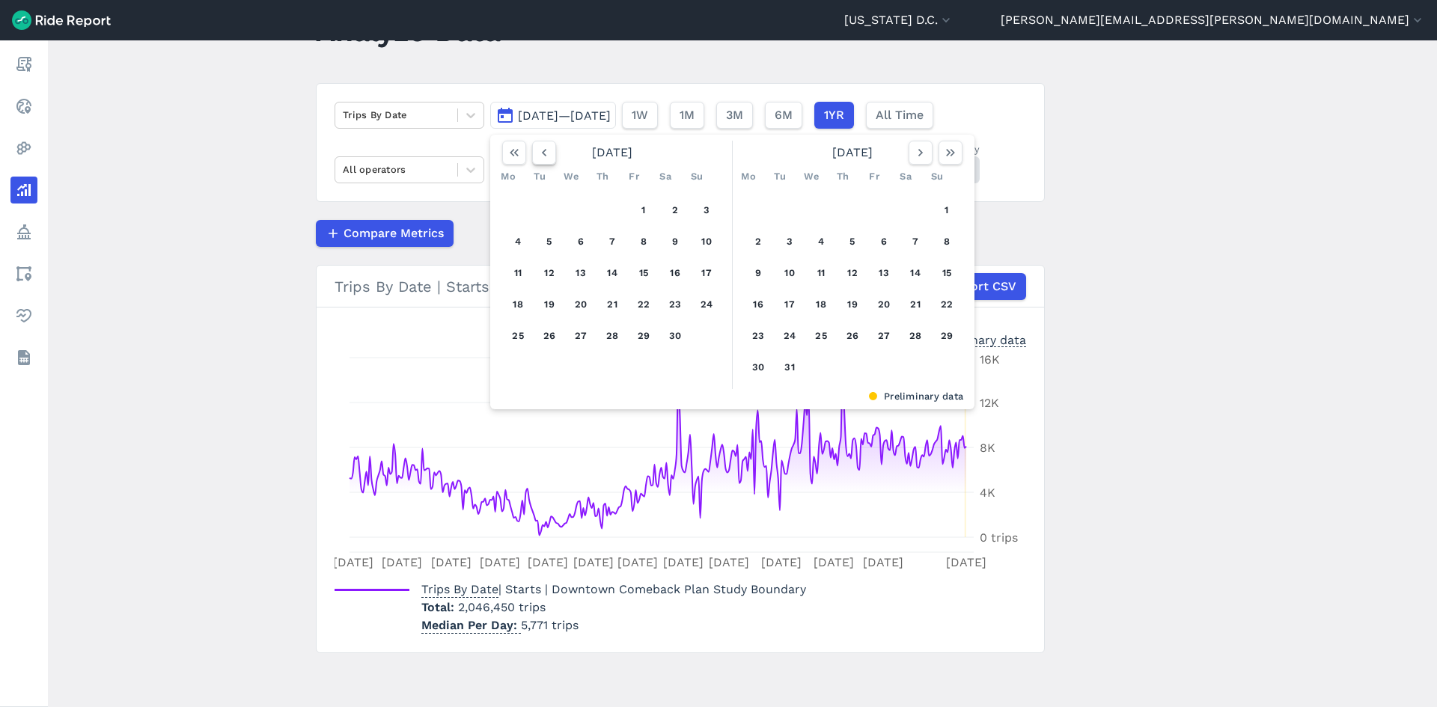
click at [548, 154] on icon "button" at bounding box center [544, 152] width 15 height 15
click at [673, 213] on button "1" at bounding box center [675, 210] width 24 height 24
click at [947, 154] on use "button" at bounding box center [950, 152] width 9 height 7
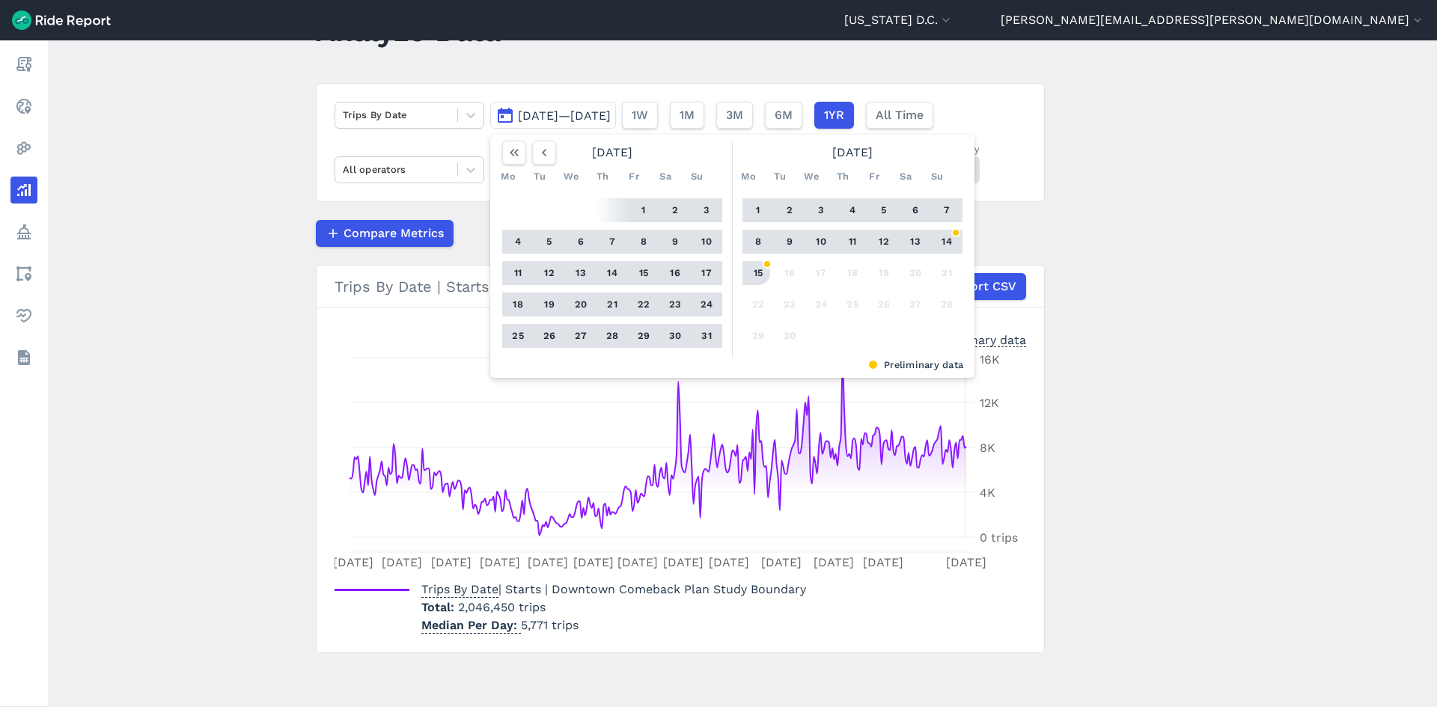
click at [753, 274] on button "15" at bounding box center [758, 273] width 24 height 24
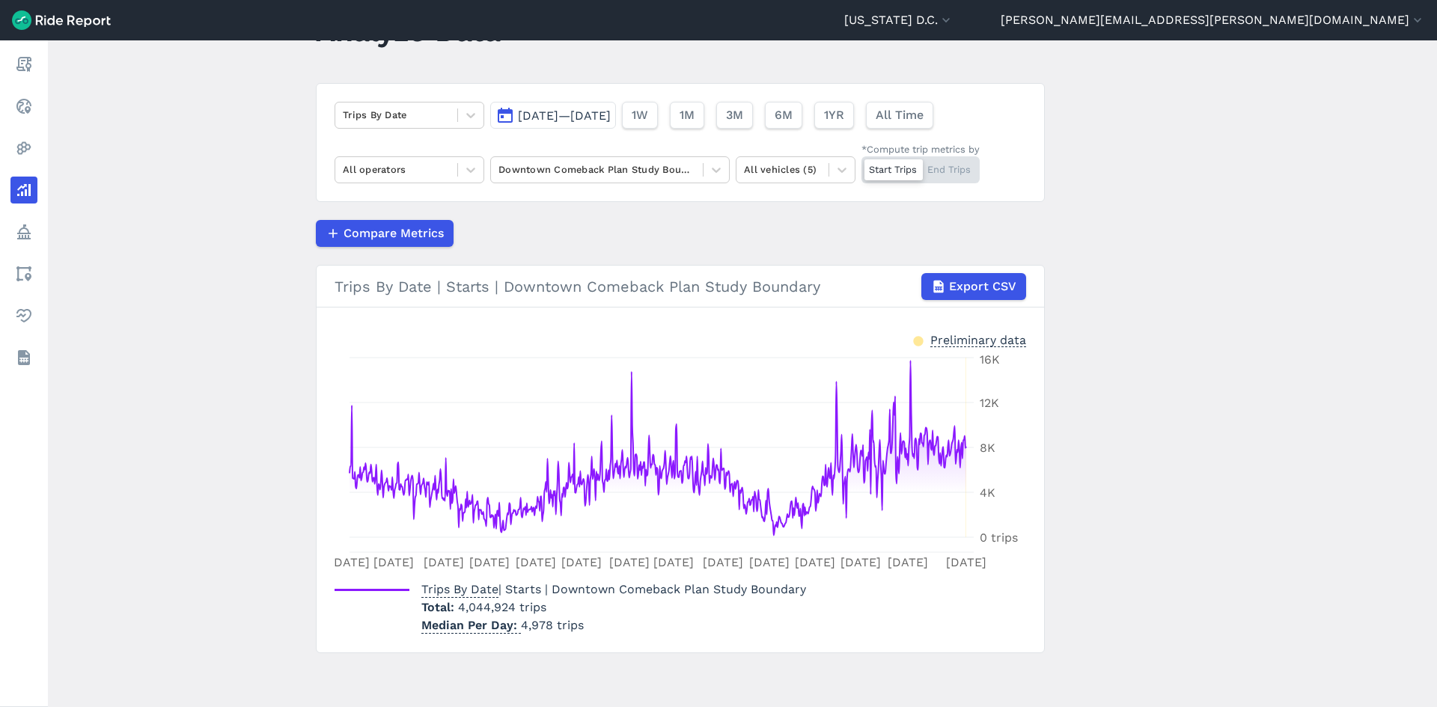
click at [584, 116] on span "[DATE]—[DATE]" at bounding box center [564, 115] width 93 height 14
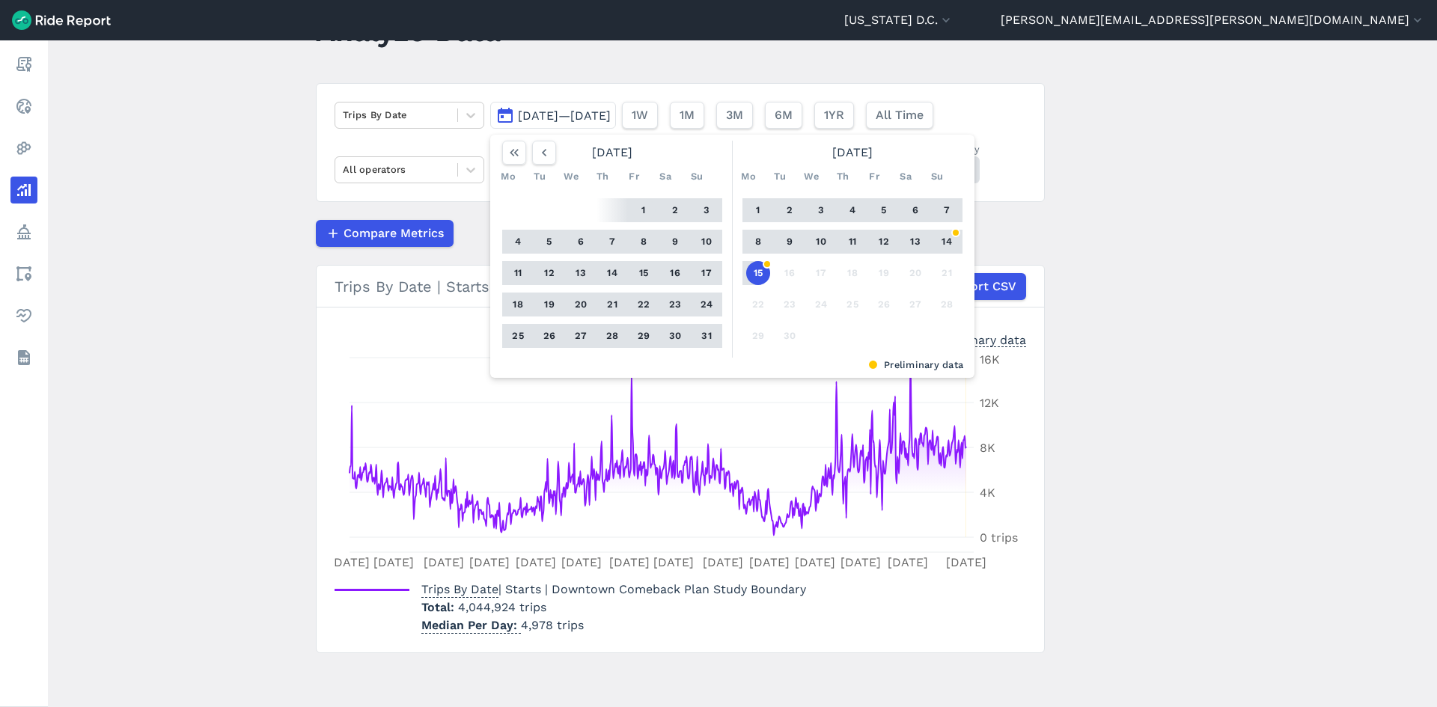
click at [635, 205] on button "1" at bounding box center [644, 210] width 24 height 24
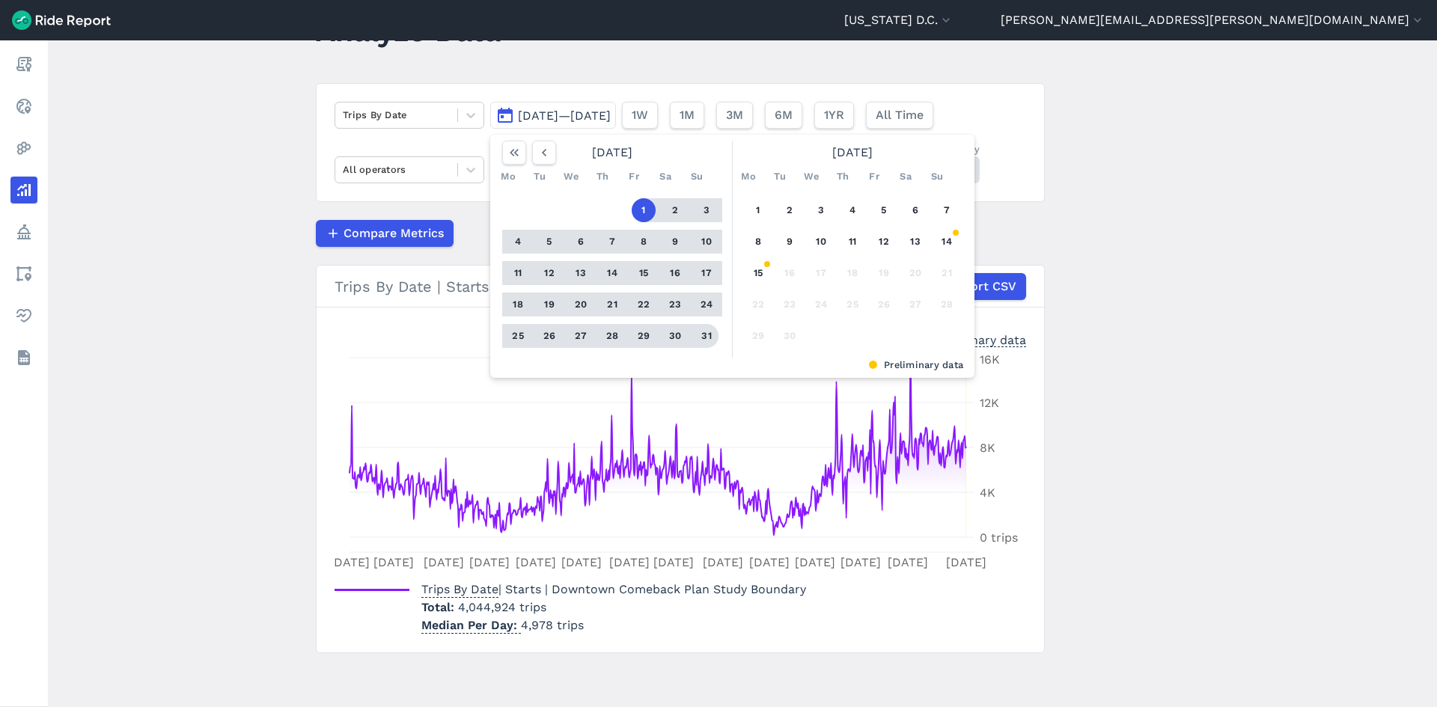
click at [702, 343] on button "31" at bounding box center [706, 336] width 24 height 24
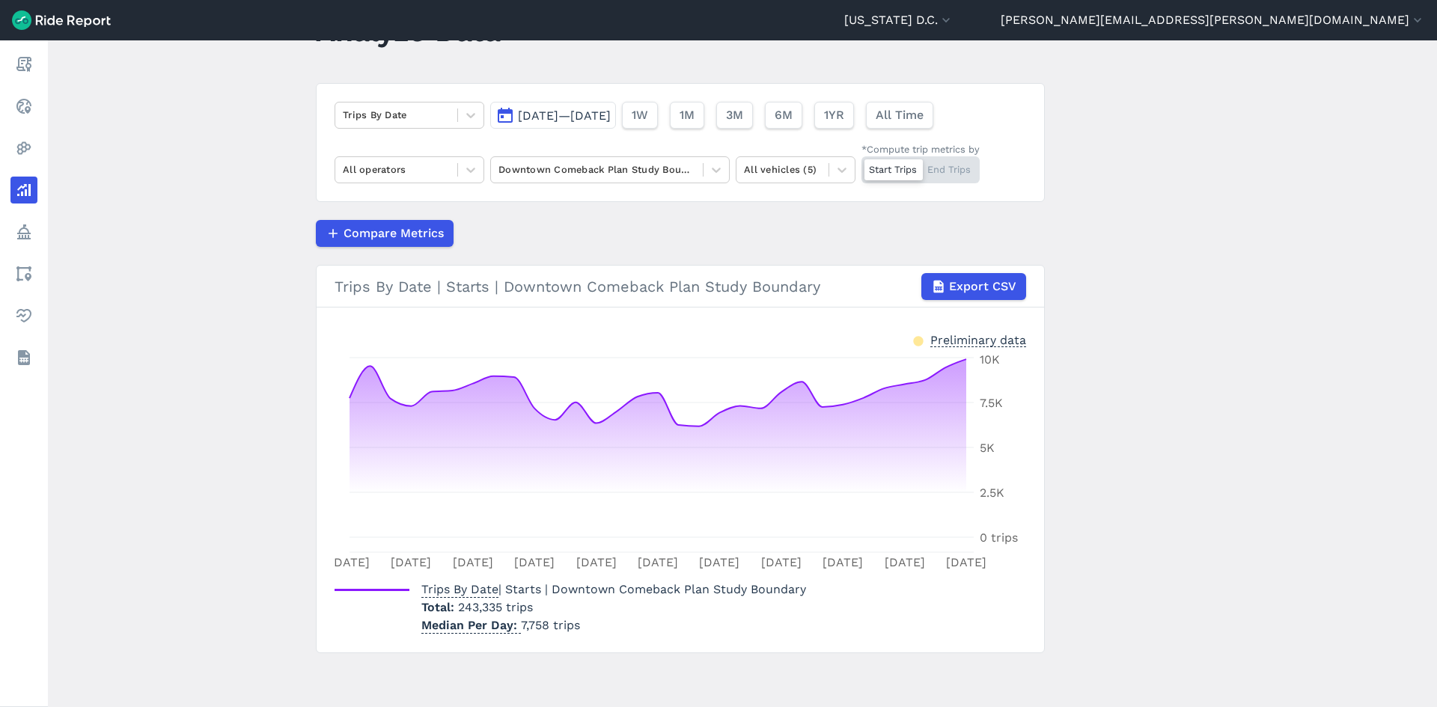
click at [611, 118] on span "[DATE]—[DATE]" at bounding box center [564, 115] width 93 height 14
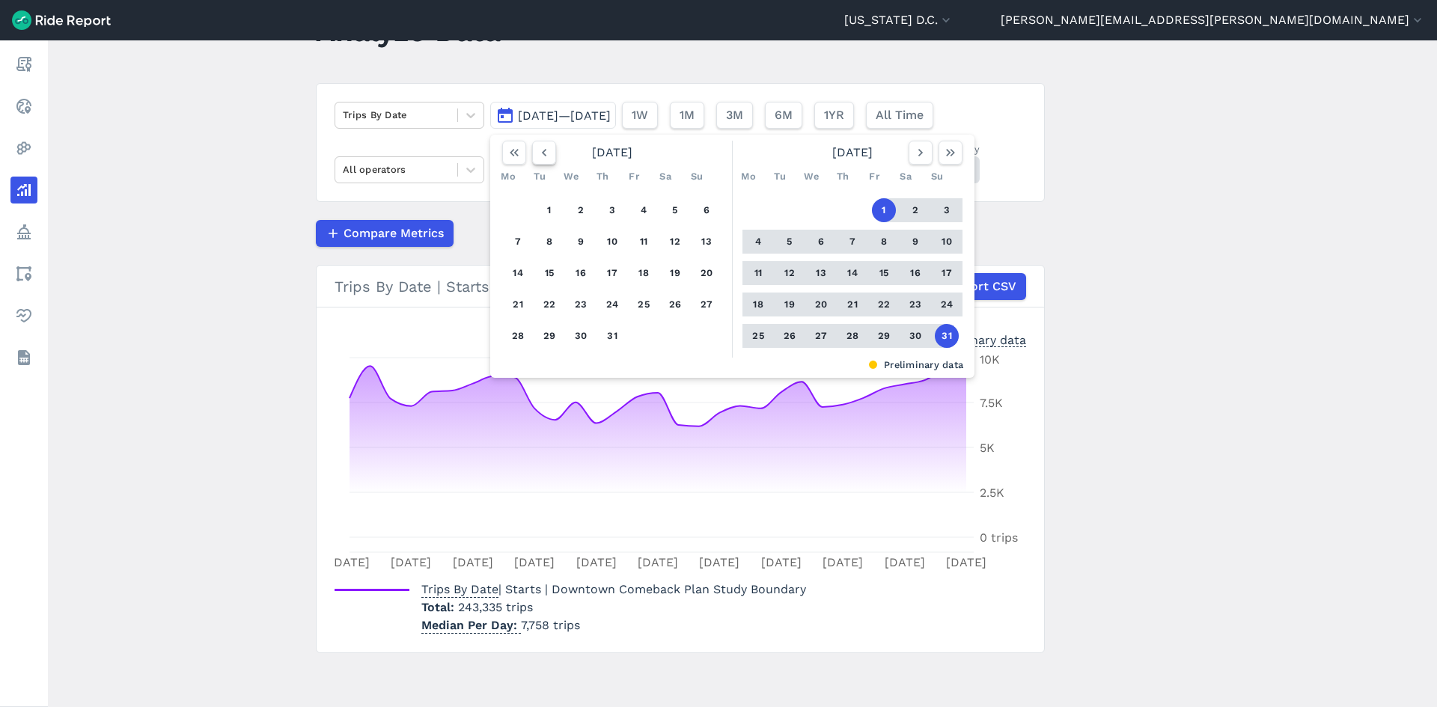
click at [537, 153] on icon "button" at bounding box center [544, 152] width 15 height 15
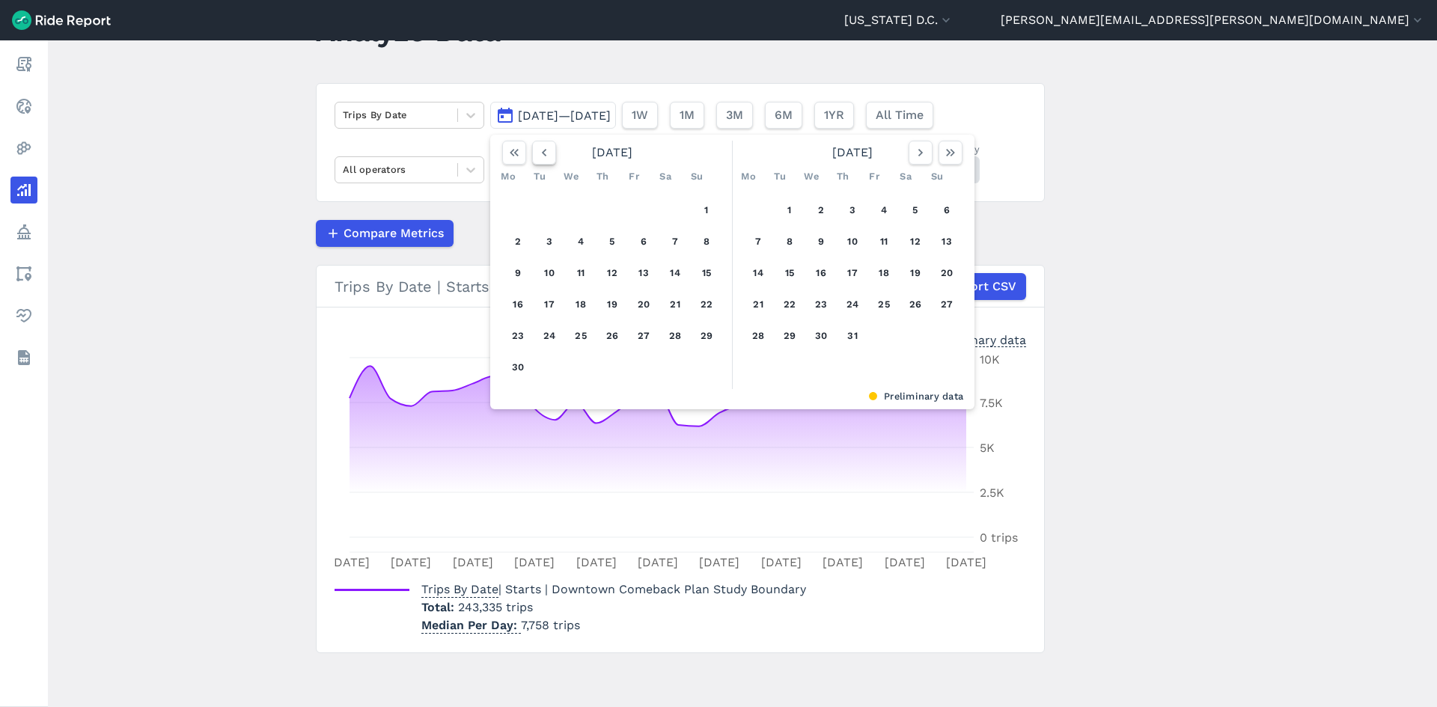
click at [537, 153] on icon "button" at bounding box center [544, 152] width 15 height 15
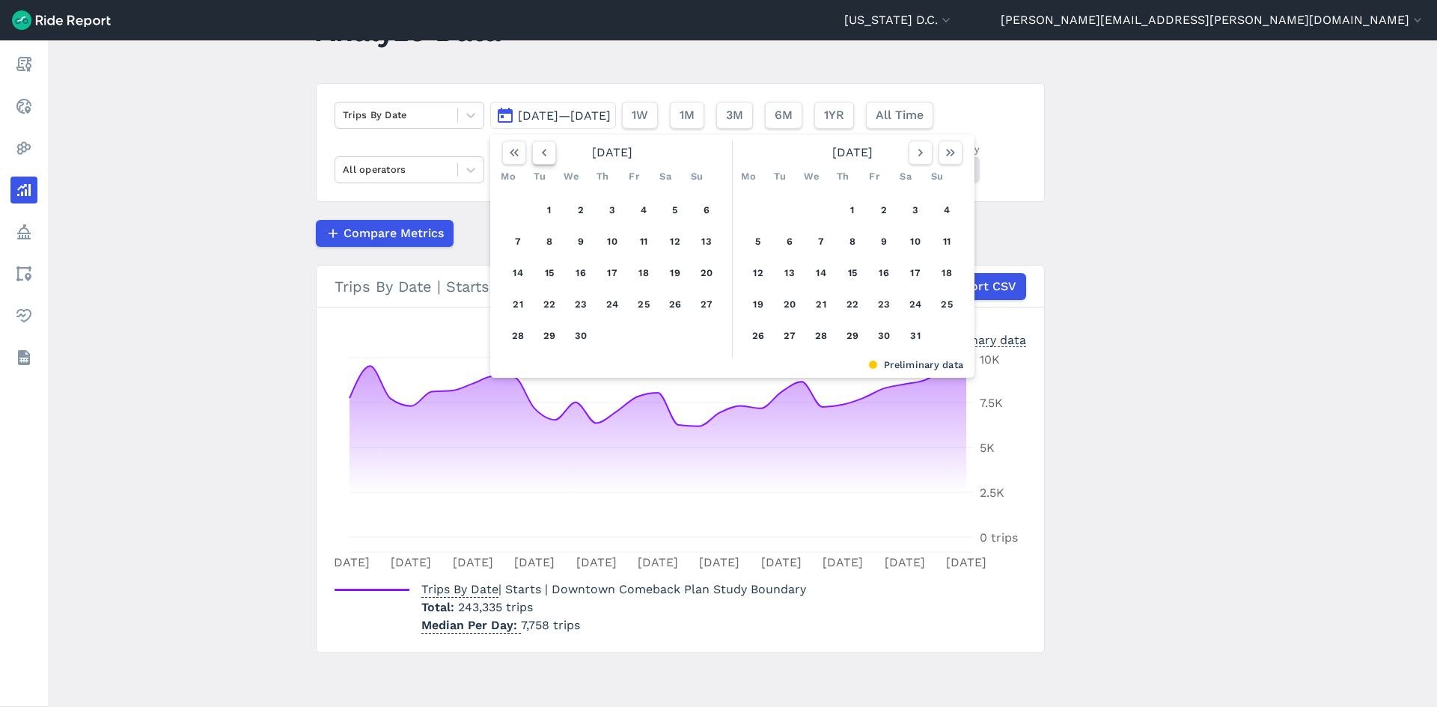
click at [537, 153] on icon "button" at bounding box center [544, 152] width 15 height 15
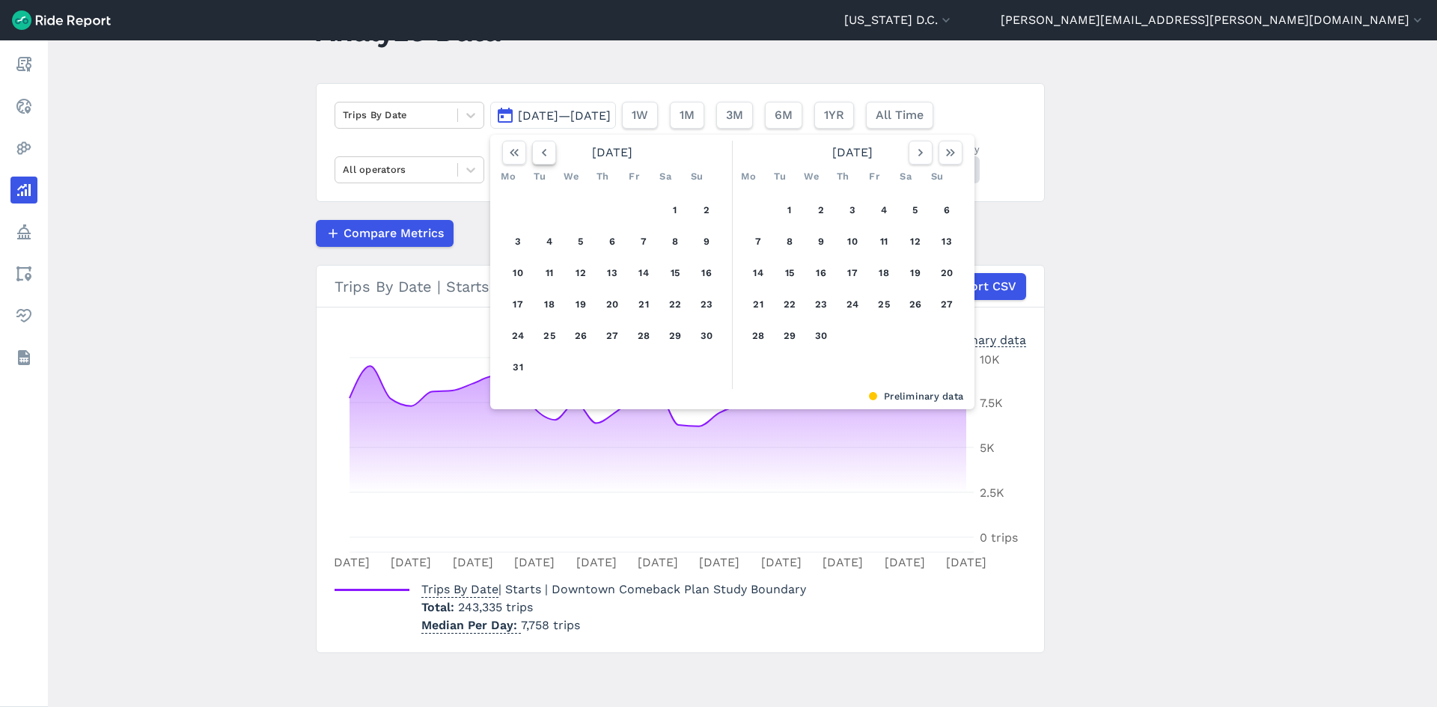
click at [537, 153] on icon "button" at bounding box center [544, 152] width 15 height 15
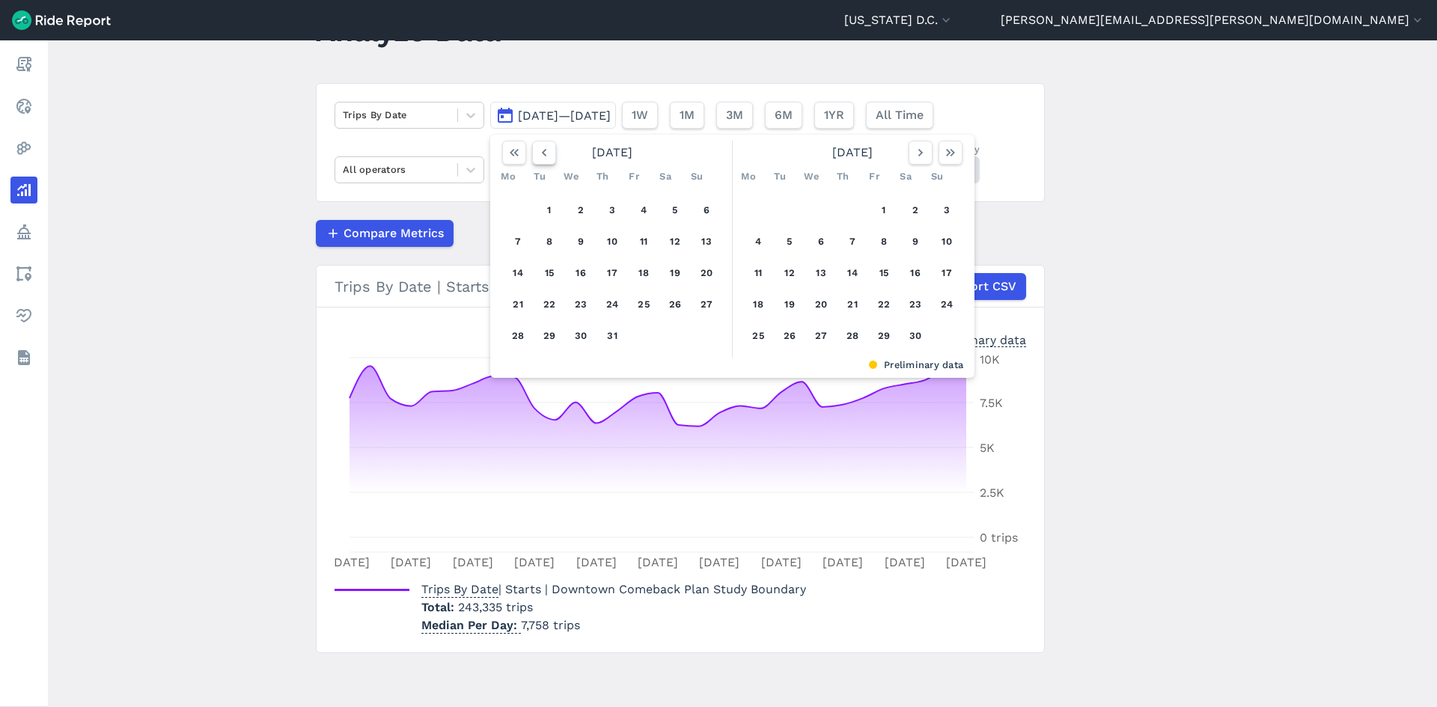
click at [537, 153] on icon "button" at bounding box center [544, 152] width 15 height 15
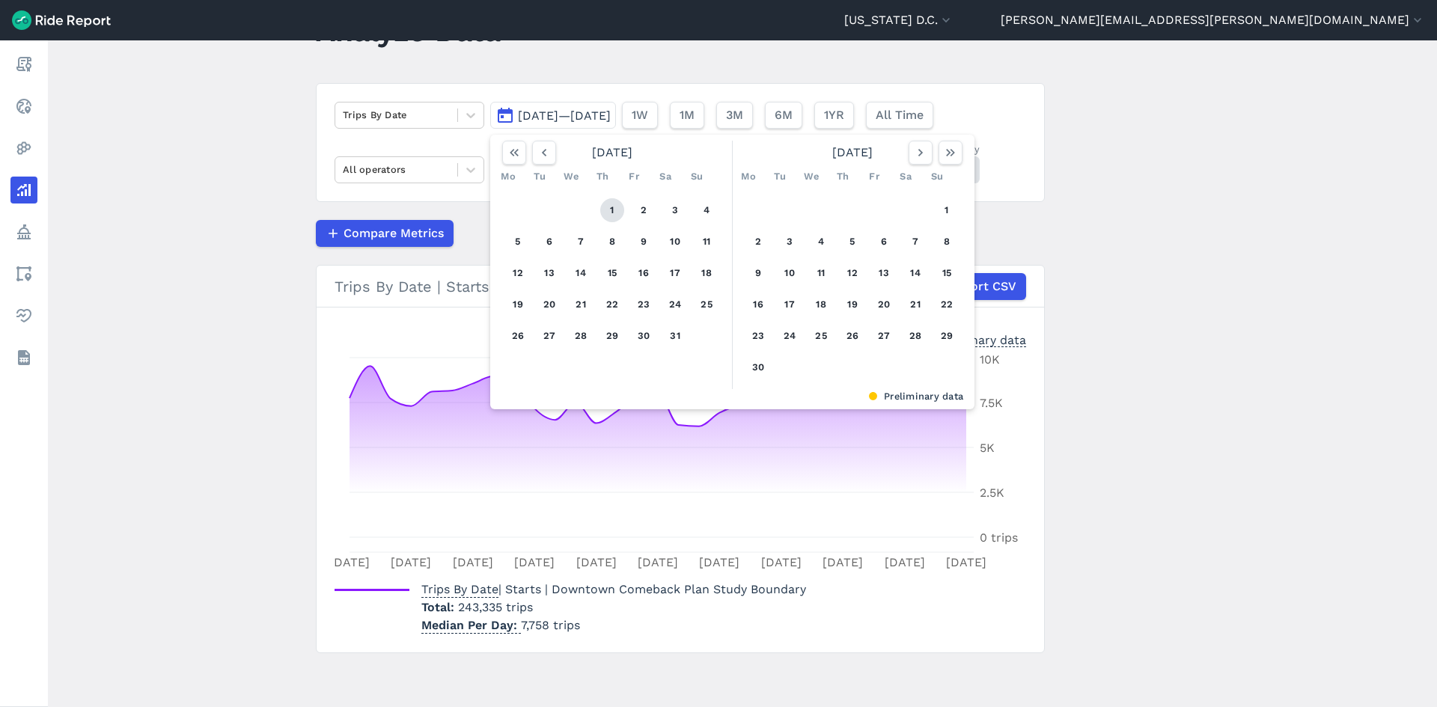
click at [612, 209] on button "1" at bounding box center [612, 210] width 24 height 24
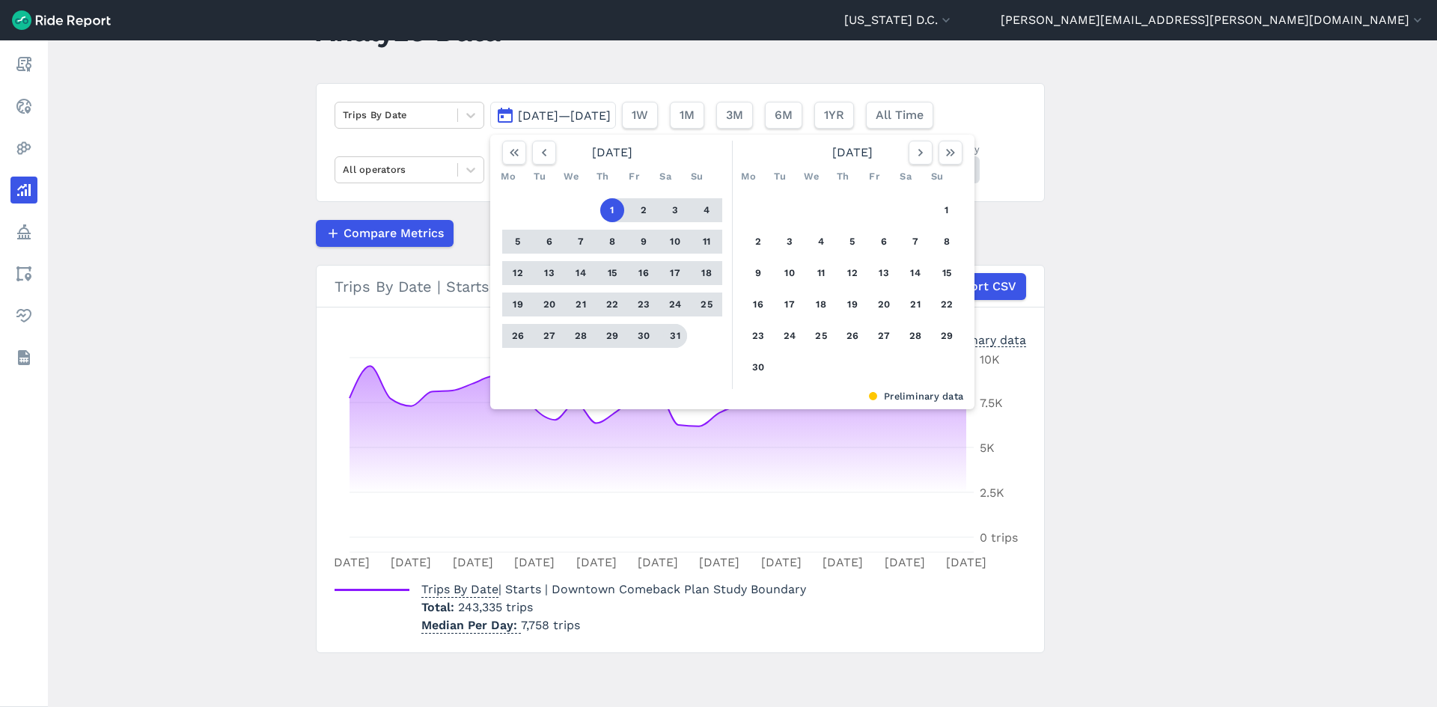
click at [670, 340] on button "31" at bounding box center [675, 336] width 24 height 24
